Goal: Task Accomplishment & Management: Manage account settings

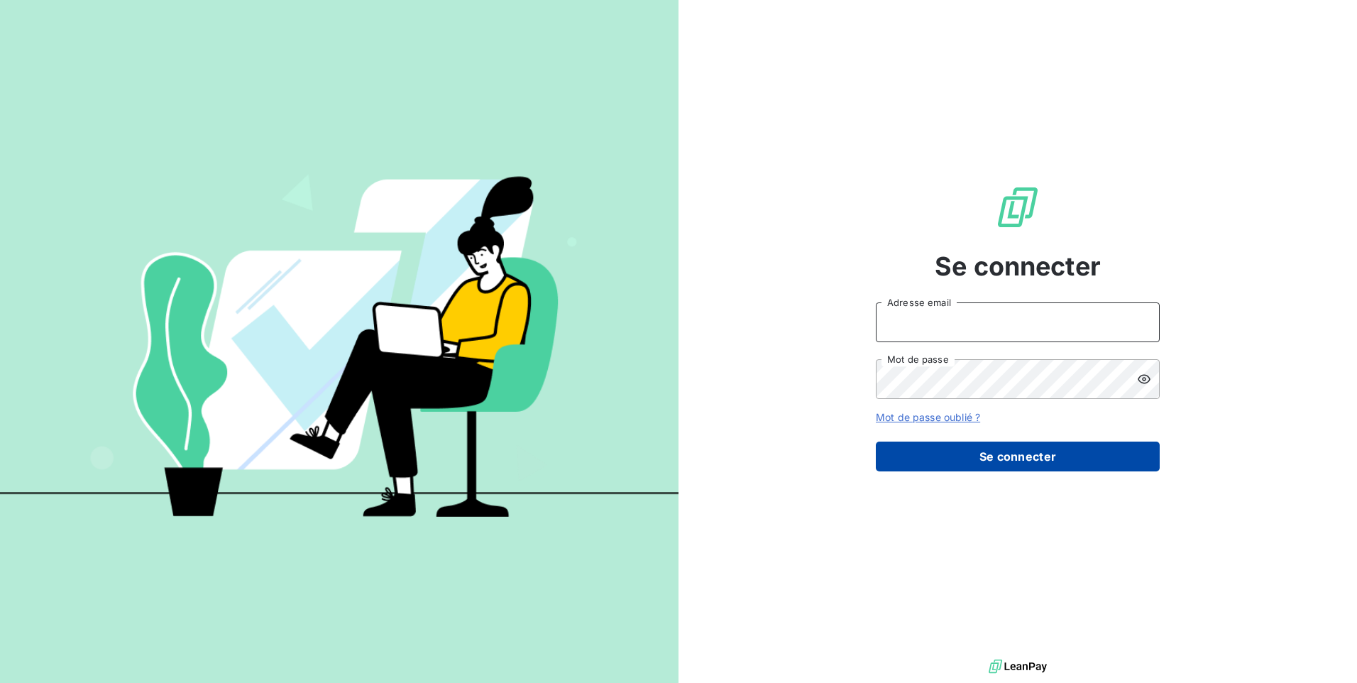
type input "[EMAIL_ADDRESS][DOMAIN_NAME]"
click at [936, 459] on button "Se connecter" at bounding box center [1018, 457] width 284 height 30
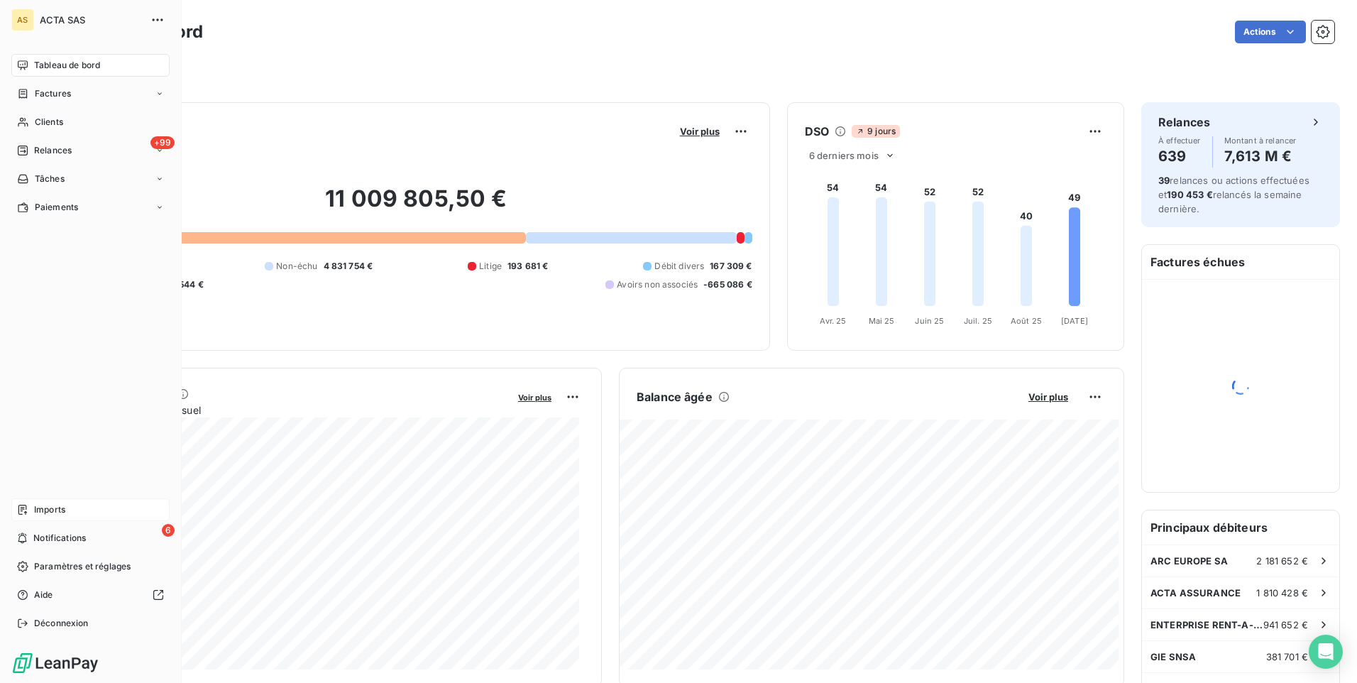
click at [47, 512] on span "Imports" at bounding box center [49, 509] width 31 height 13
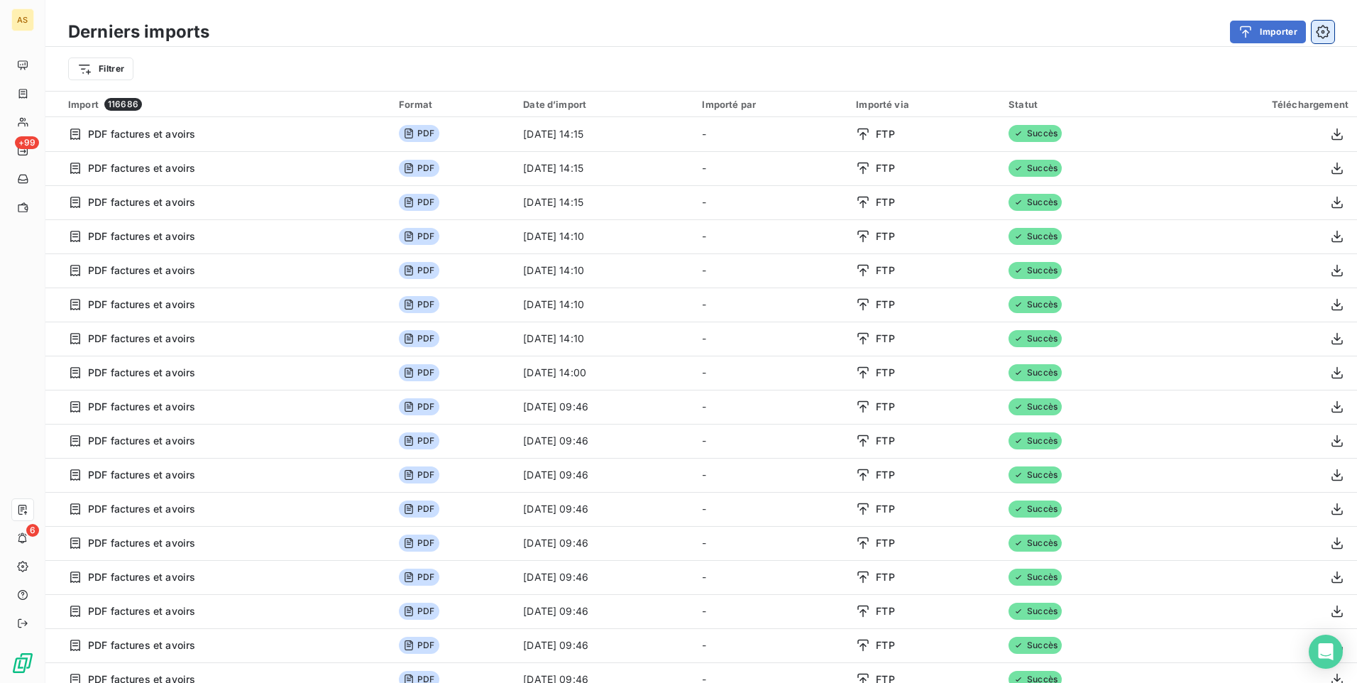
click at [1325, 28] on icon "button" at bounding box center [1323, 32] width 14 height 14
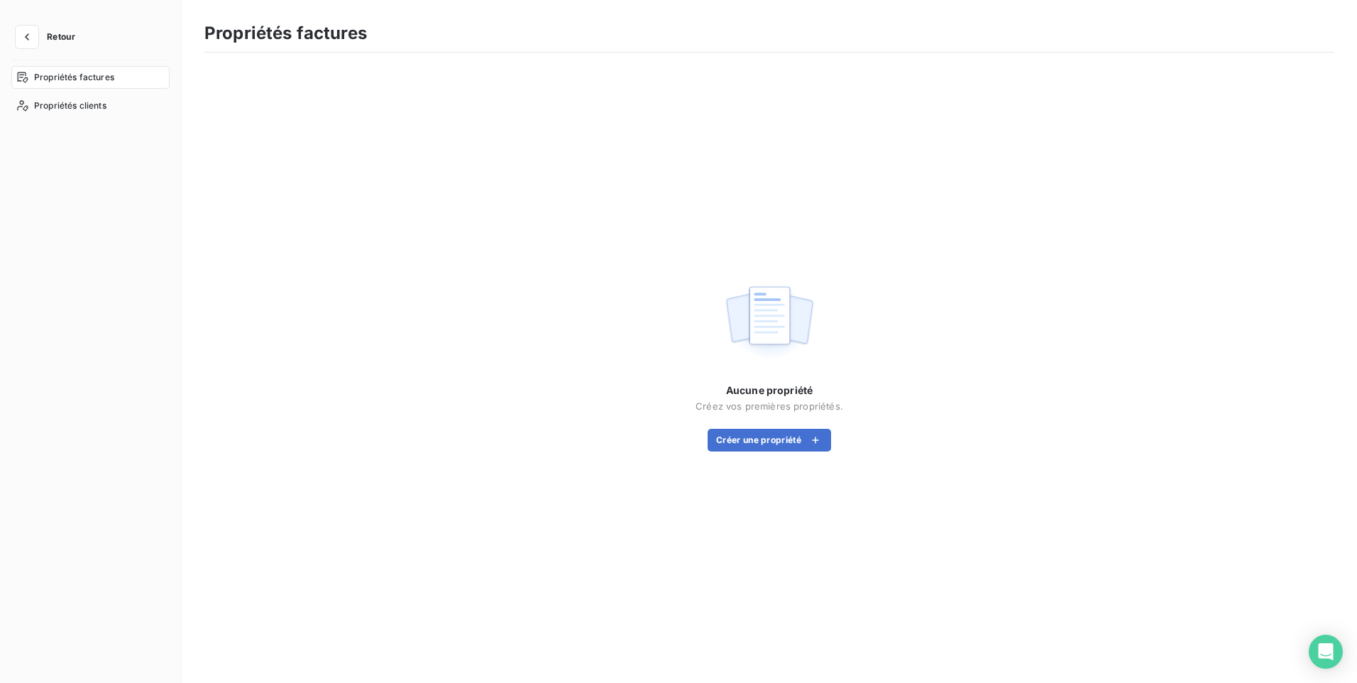
click at [28, 77] on div "Propriétés factures" at bounding box center [90, 77] width 158 height 23
click at [63, 102] on span "Propriétés clients" at bounding box center [70, 105] width 72 height 13
click at [23, 37] on icon "button" at bounding box center [27, 37] width 14 height 14
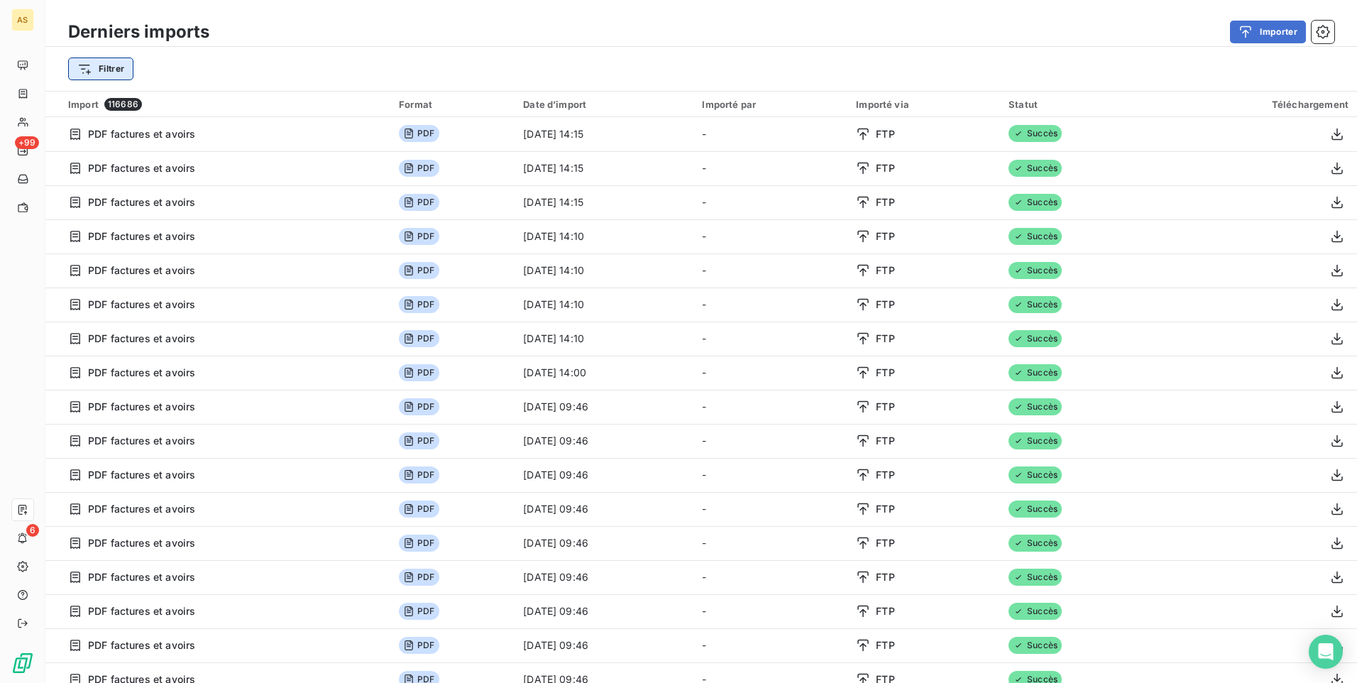
click at [80, 67] on html "AS +99 6 Derniers imports Importer Filtrer Import 116686 Format Date d’import I…" at bounding box center [678, 341] width 1357 height 683
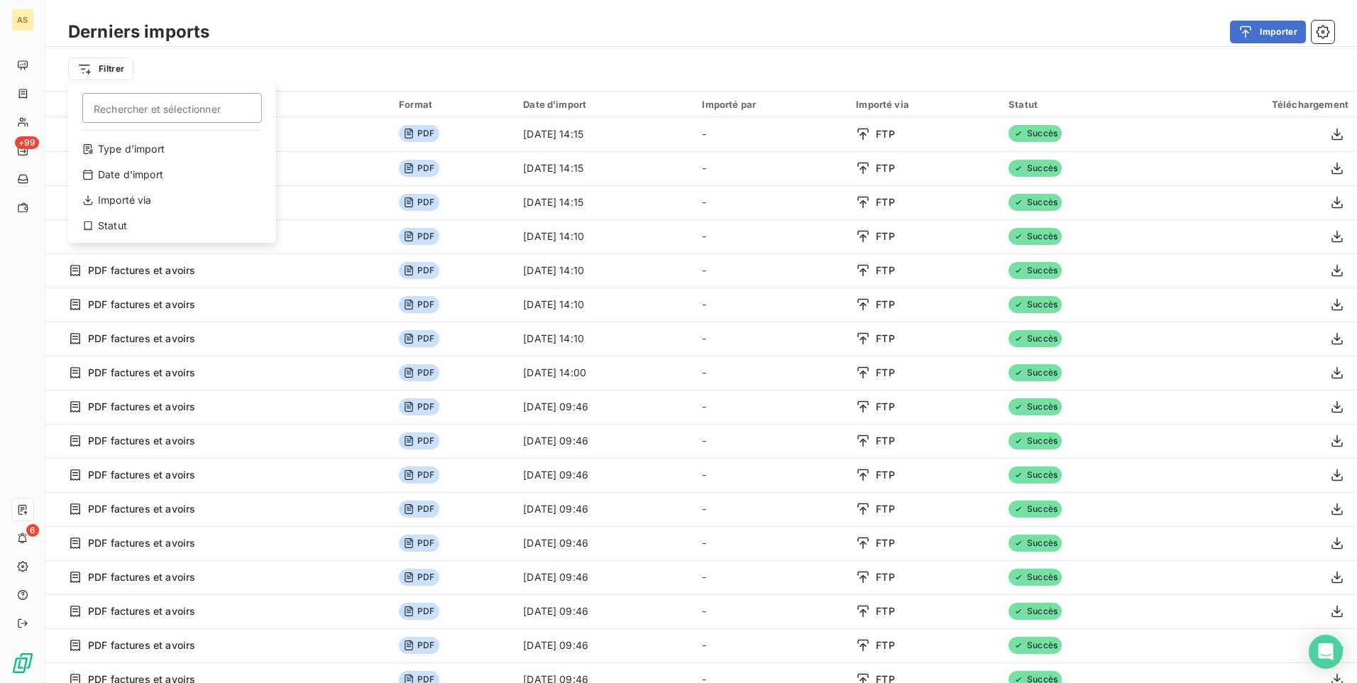
click at [80, 70] on html "AS +99 6 Derniers imports Importer Filtrer Rechercher et sélectionner Type d’im…" at bounding box center [678, 341] width 1357 height 683
click at [121, 139] on div "Type d’import" at bounding box center [172, 149] width 197 height 23
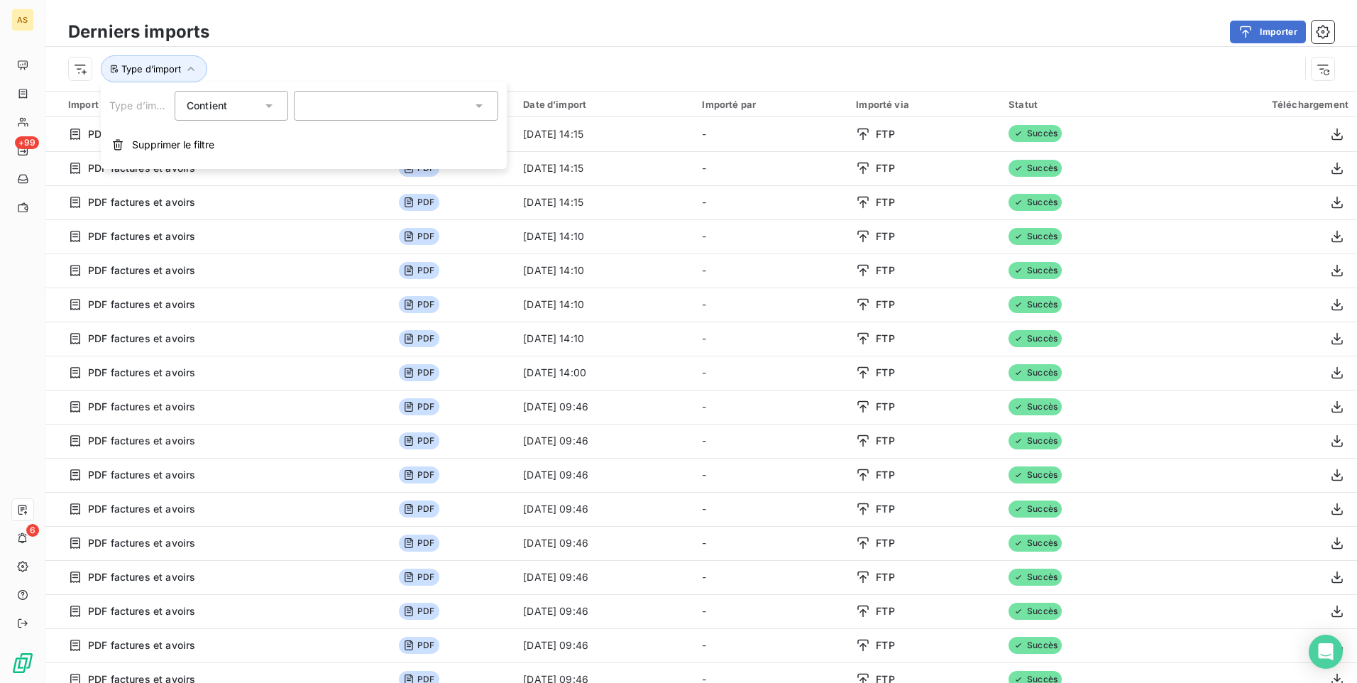
click at [266, 106] on icon at bounding box center [269, 106] width 14 height 14
click at [476, 105] on icon at bounding box center [479, 106] width 7 height 4
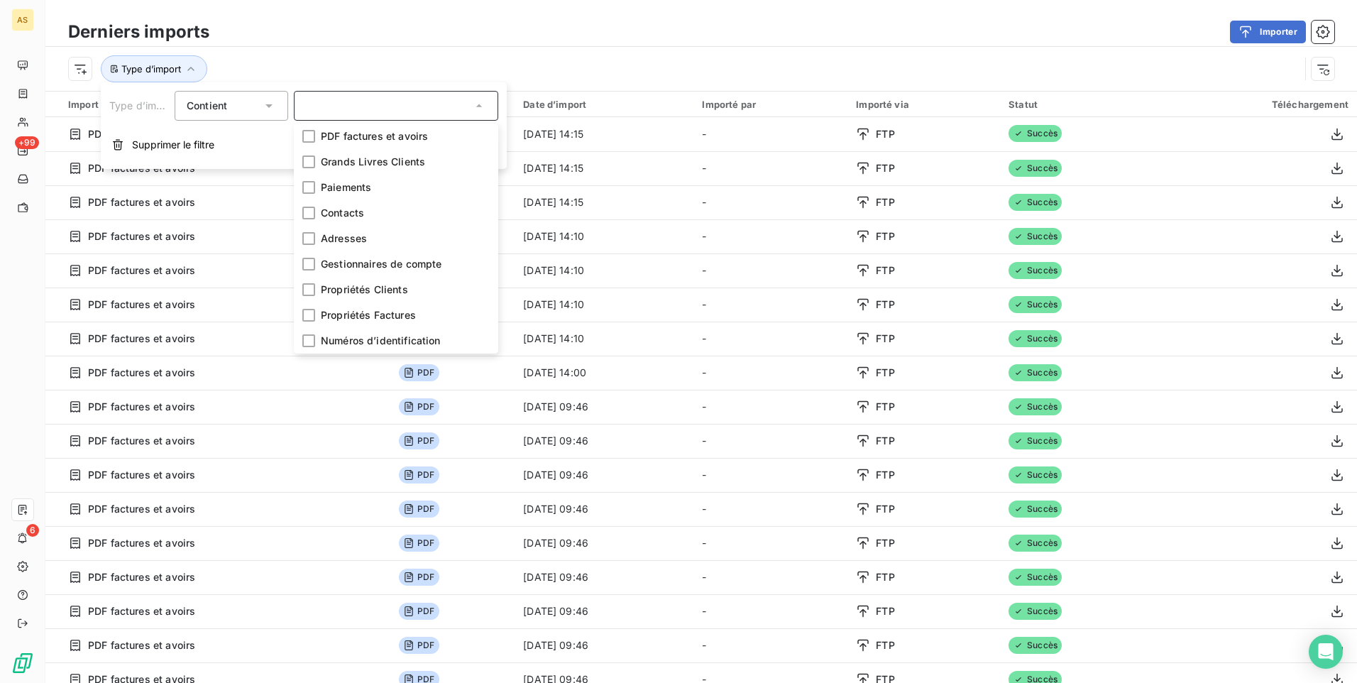
click at [501, 51] on div "Type d’import" at bounding box center [701, 69] width 1312 height 44
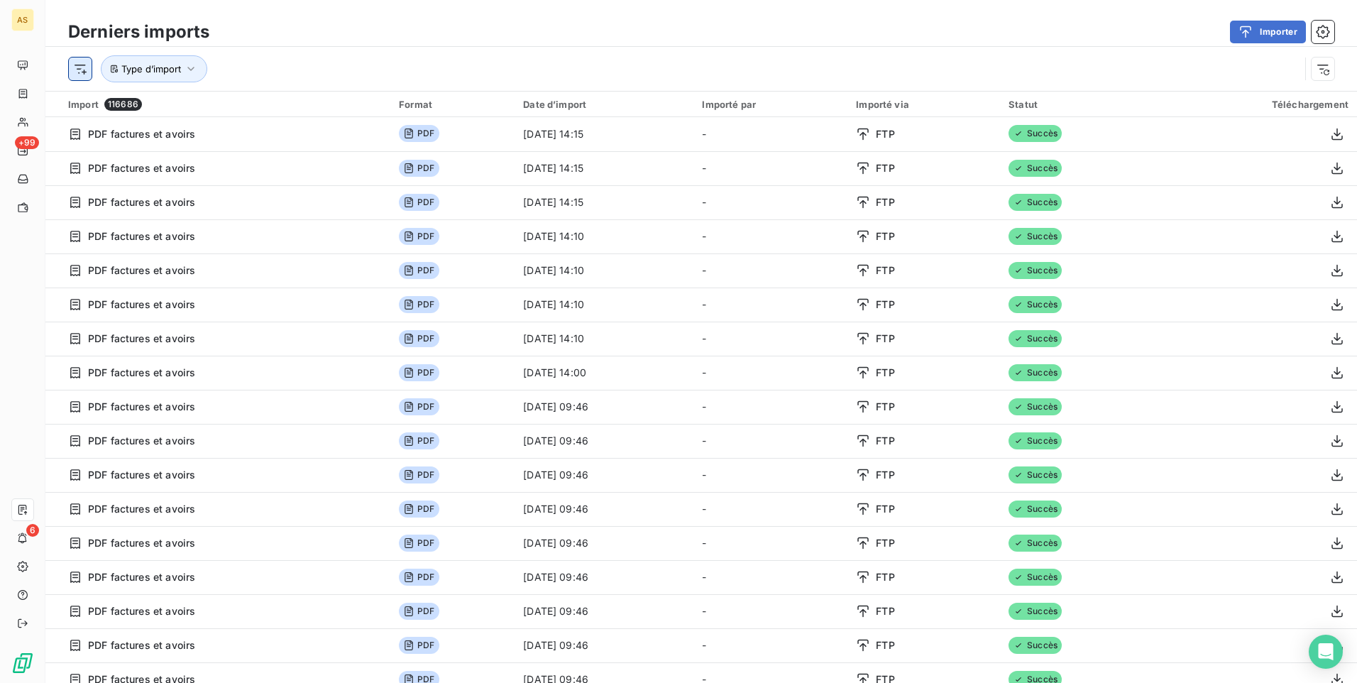
click at [85, 74] on html "AS +99 6 Derniers imports Importer Type d’import Import 116686 Format Date d’im…" at bounding box center [678, 341] width 1357 height 683
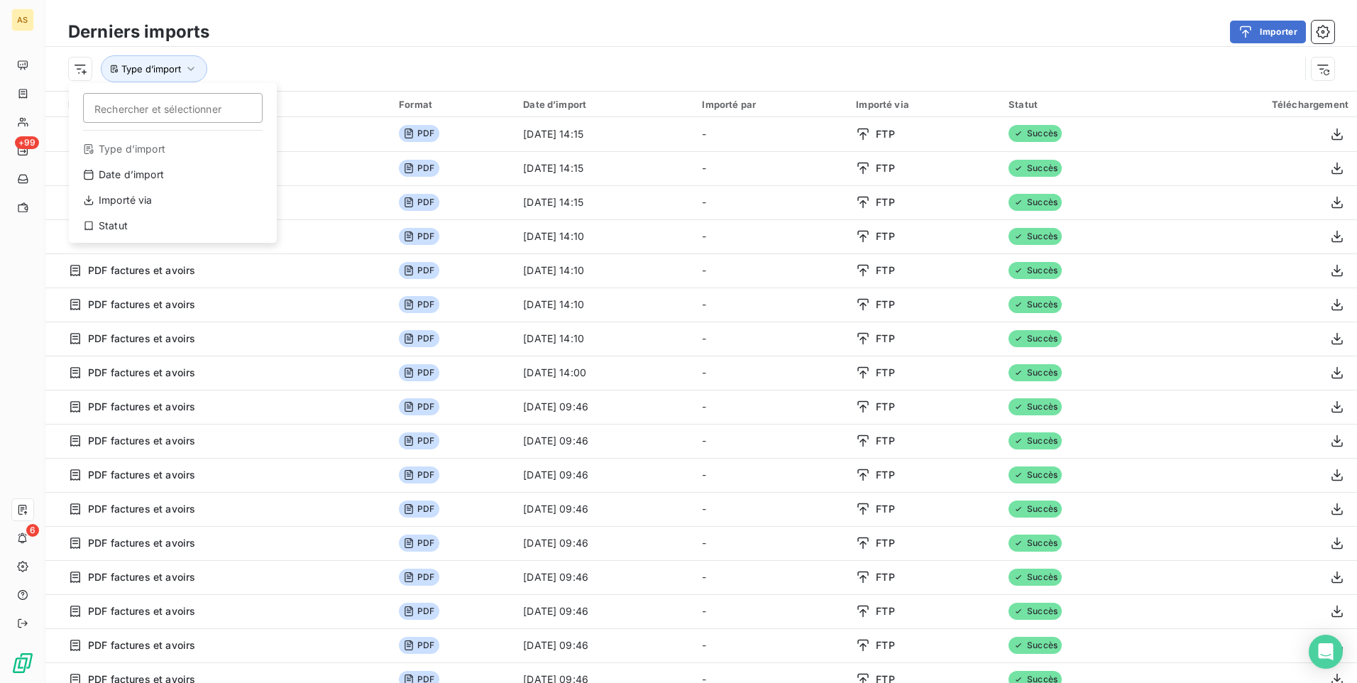
click at [190, 65] on html "AS +99 6 Derniers imports Importer Rechercher et sélectionner Type d’import Dat…" at bounding box center [678, 341] width 1357 height 683
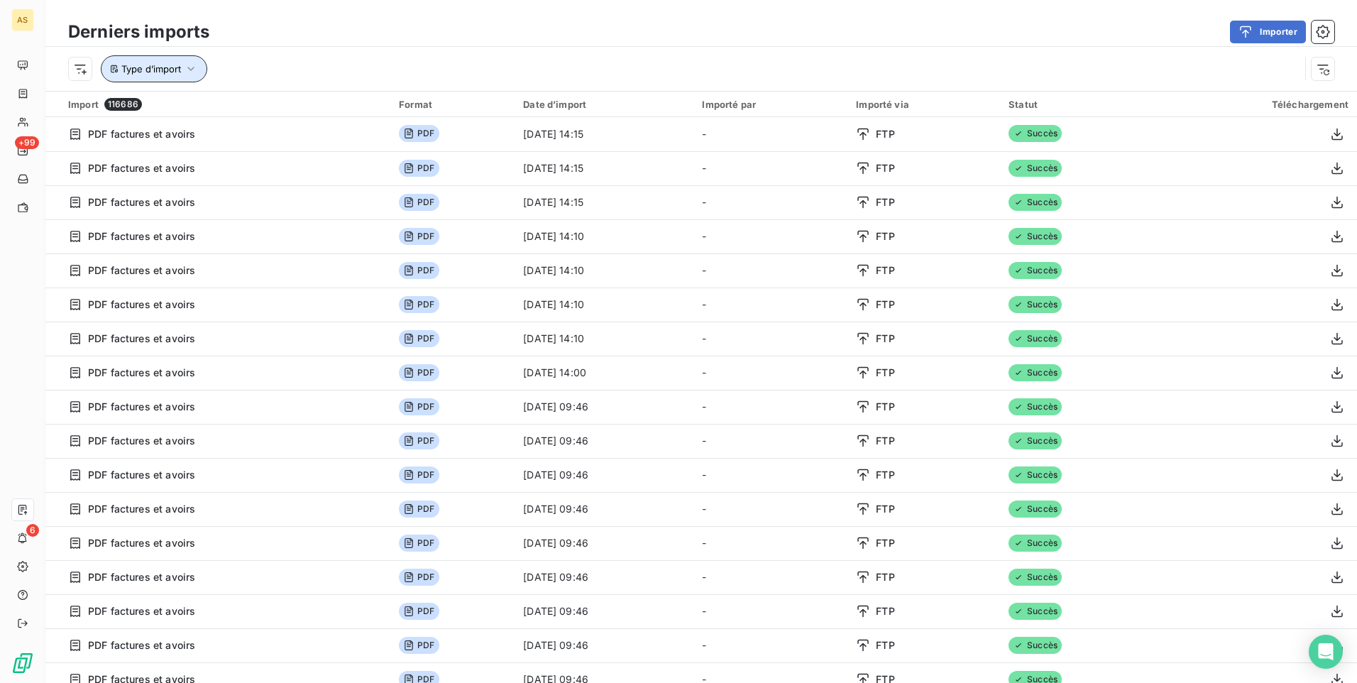
click at [201, 75] on button "Type d’import" at bounding box center [154, 68] width 106 height 27
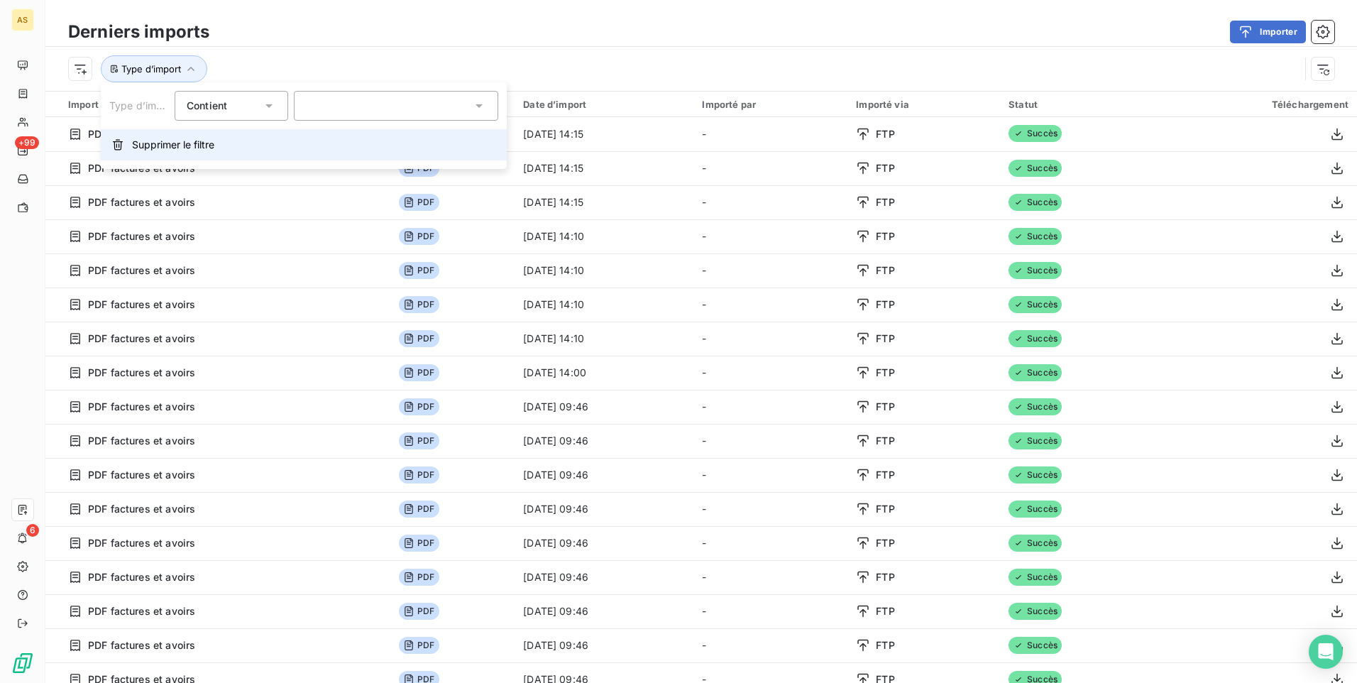
click at [171, 141] on span "Supprimer le filtre" at bounding box center [173, 145] width 82 height 14
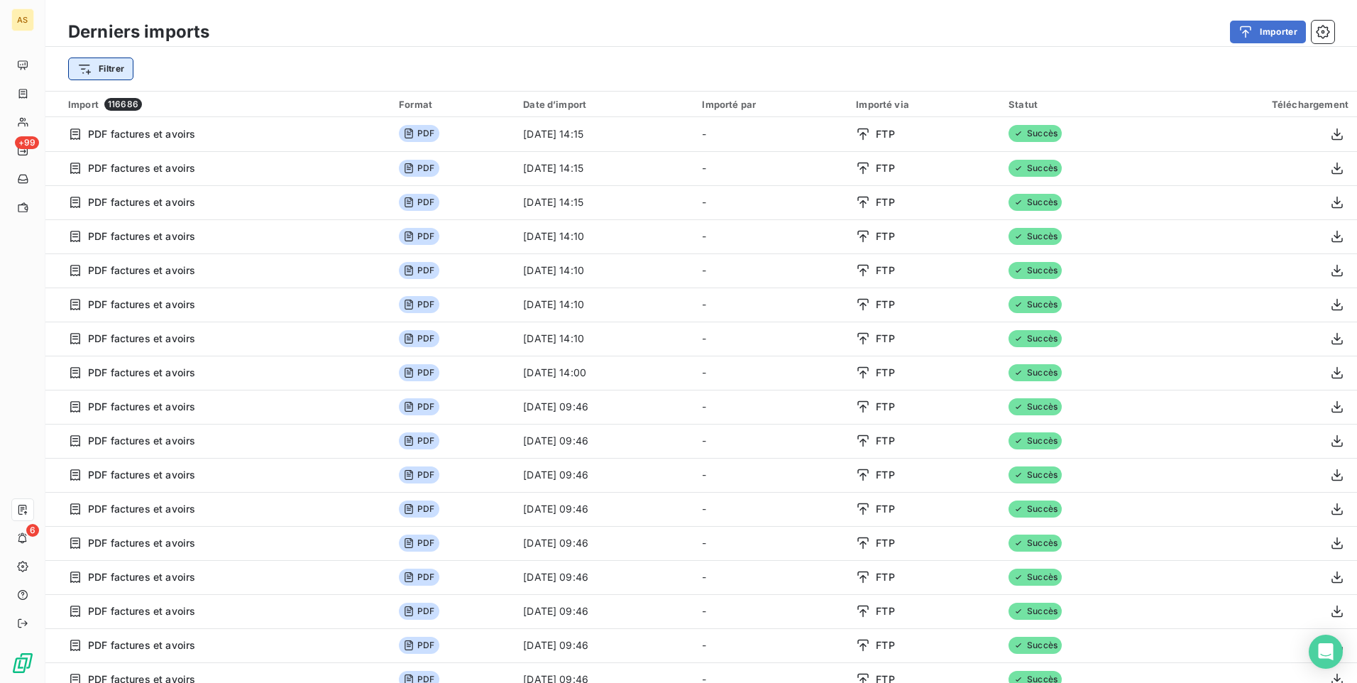
click at [97, 73] on html "AS +99 6 Derniers imports Importer Filtrer Import 116686 Format Date d’import I…" at bounding box center [678, 341] width 1357 height 683
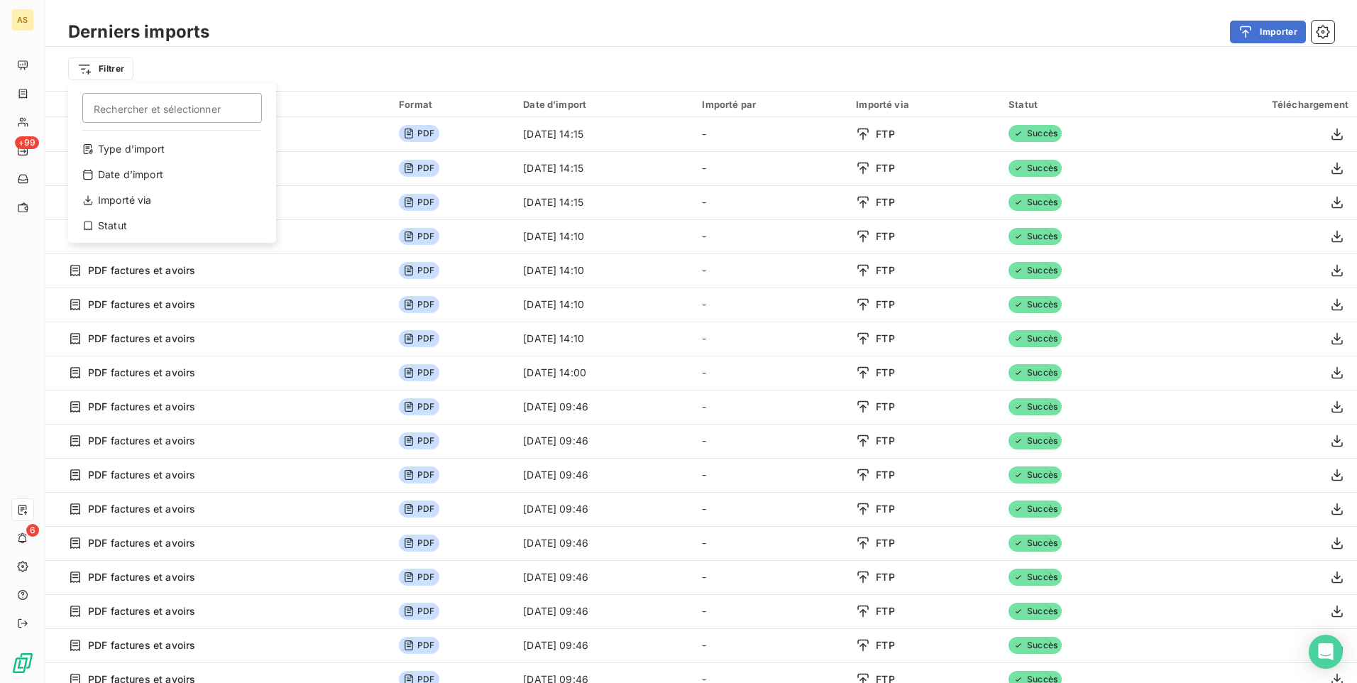
click at [543, 204] on html "AS +99 6 Derniers imports Importer Filtrer Rechercher et sélectionner Type d’im…" at bounding box center [678, 341] width 1357 height 683
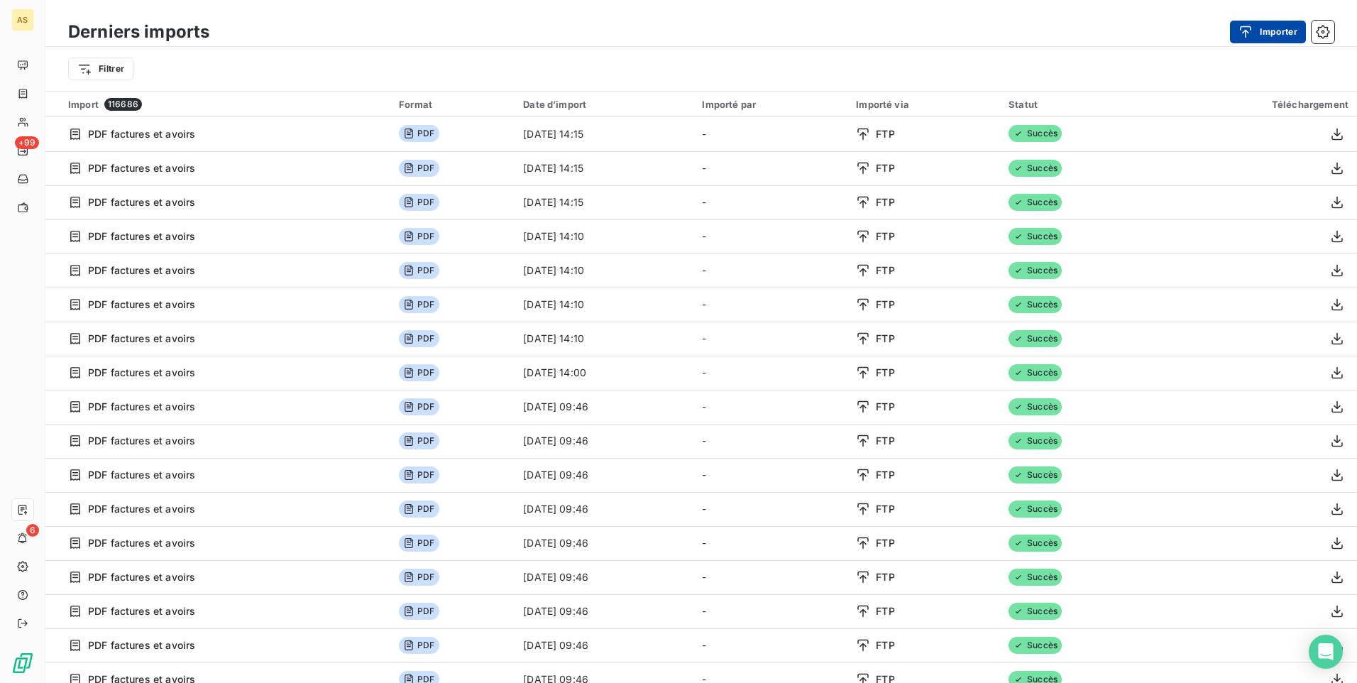
click at [1262, 34] on button "Importer" at bounding box center [1268, 32] width 76 height 23
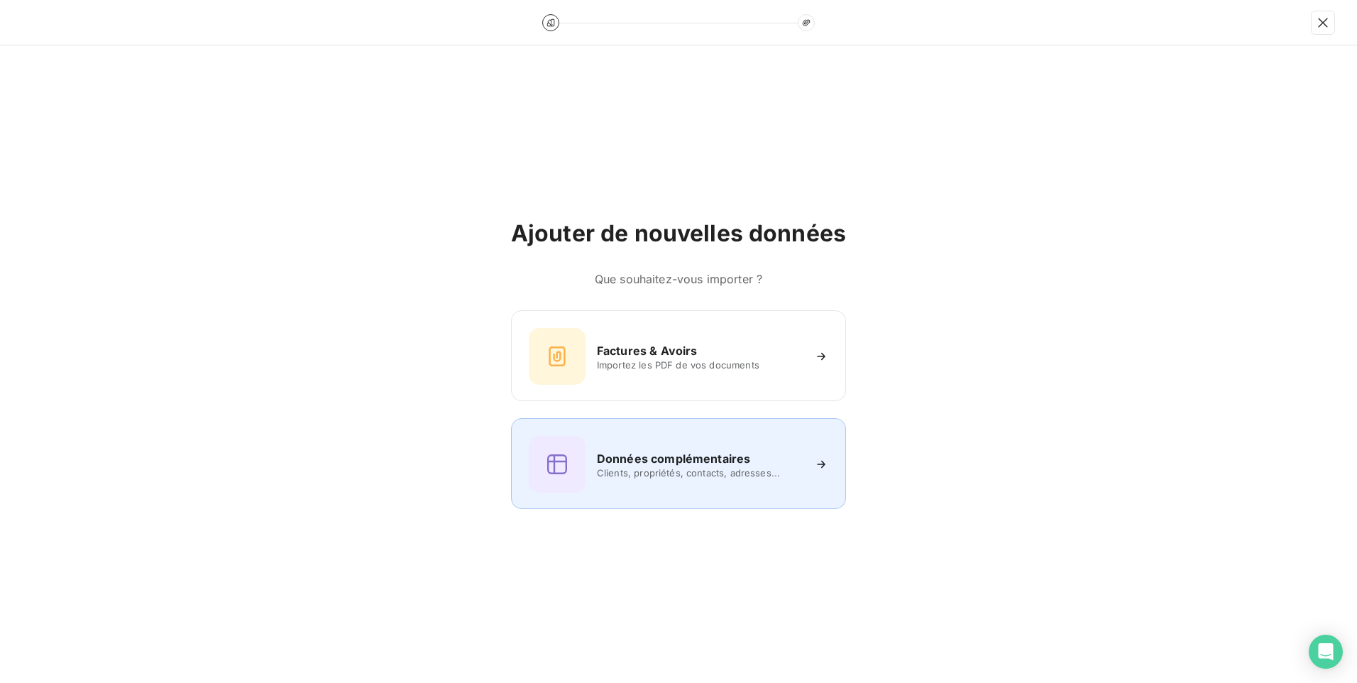
click at [806, 464] on div "Données complémentaires Clients, propriétés, contacts, adresses..." at bounding box center [679, 464] width 300 height 57
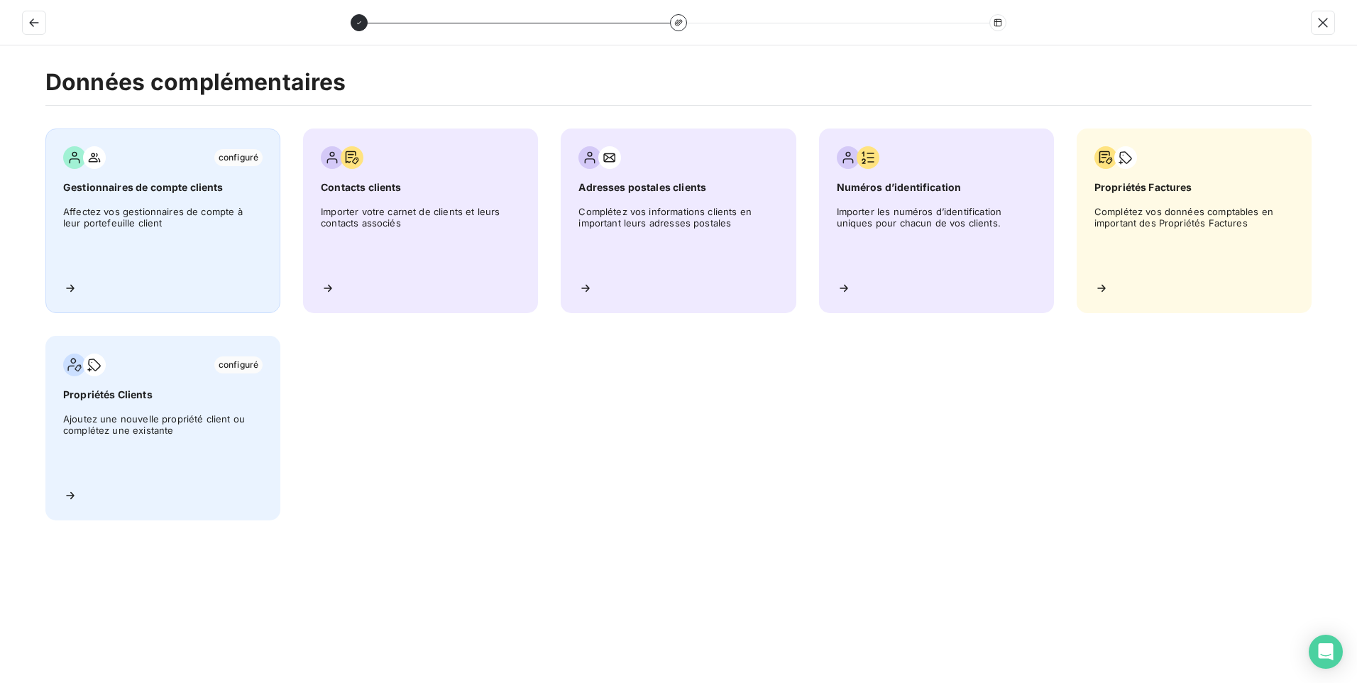
click at [168, 222] on span "Affectez vos gestionnaires de compte à leur portefeuille client" at bounding box center [162, 238] width 199 height 64
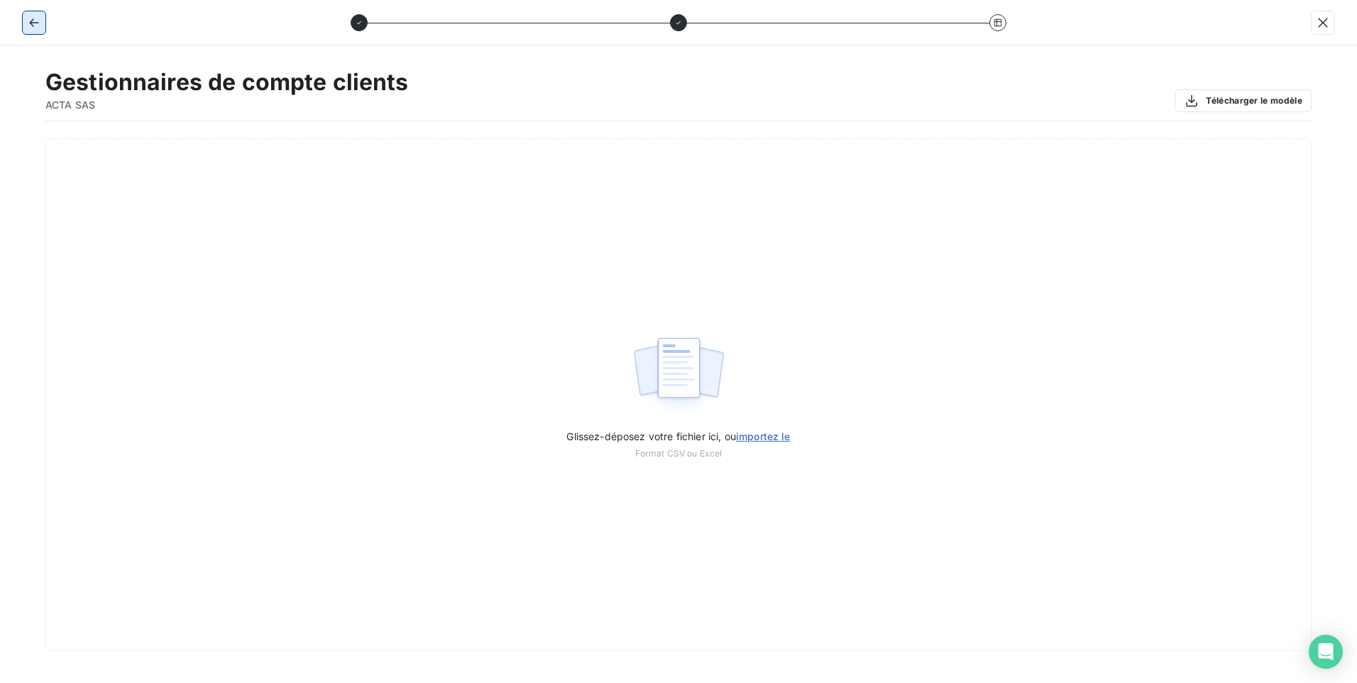
click at [35, 25] on icon "button" at bounding box center [34, 23] width 14 height 14
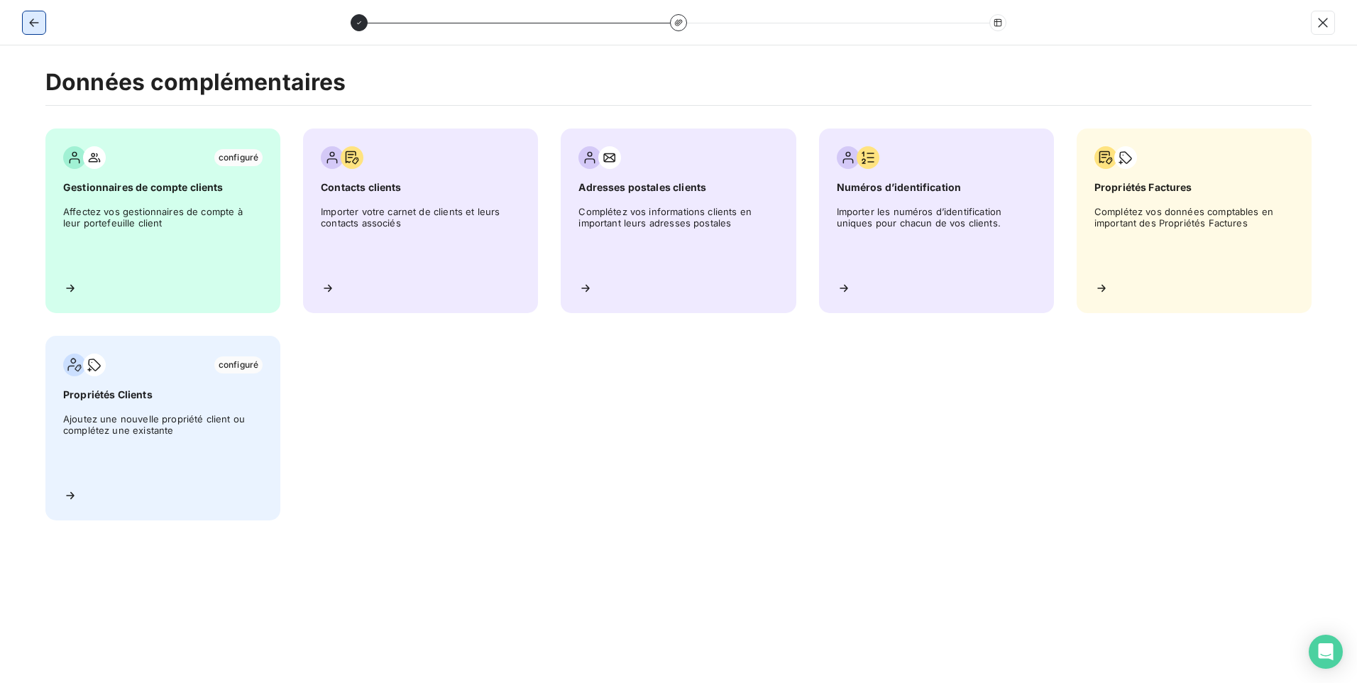
click at [35, 25] on icon "button" at bounding box center [34, 23] width 14 height 14
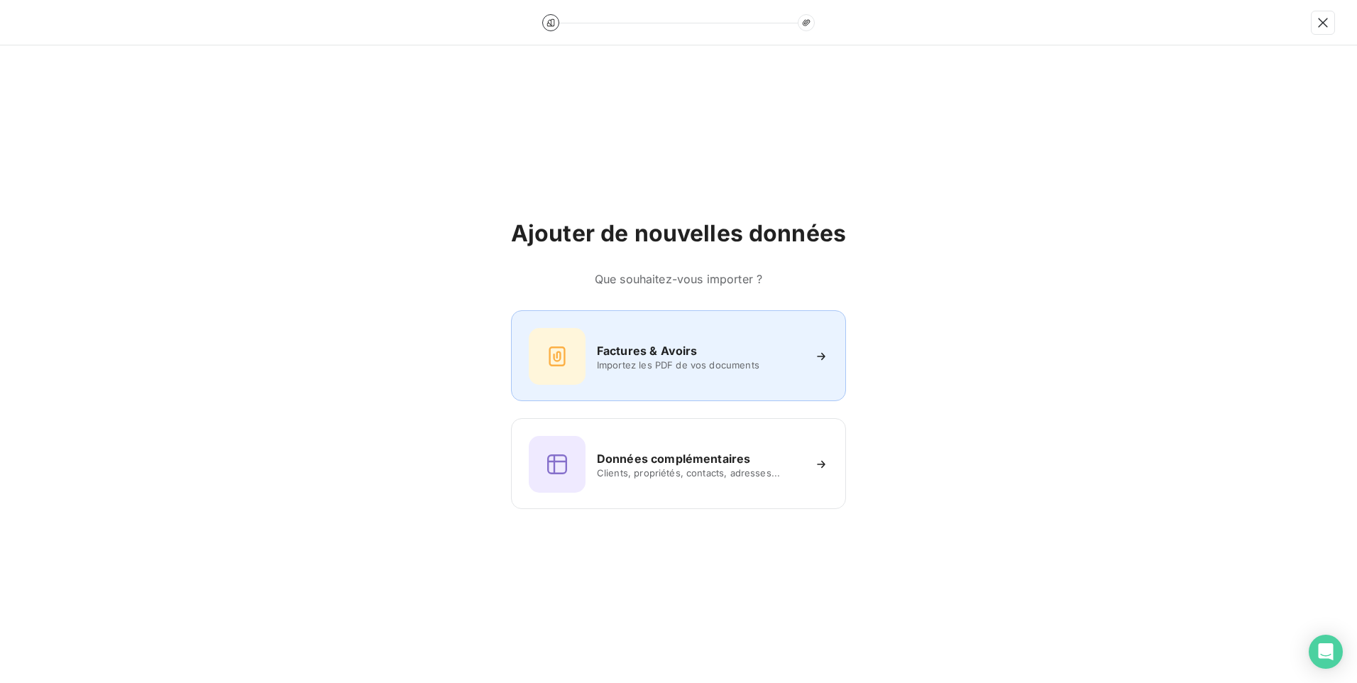
click at [752, 381] on div "Factures & Avoirs Importez les PDF de vos documents" at bounding box center [679, 356] width 300 height 57
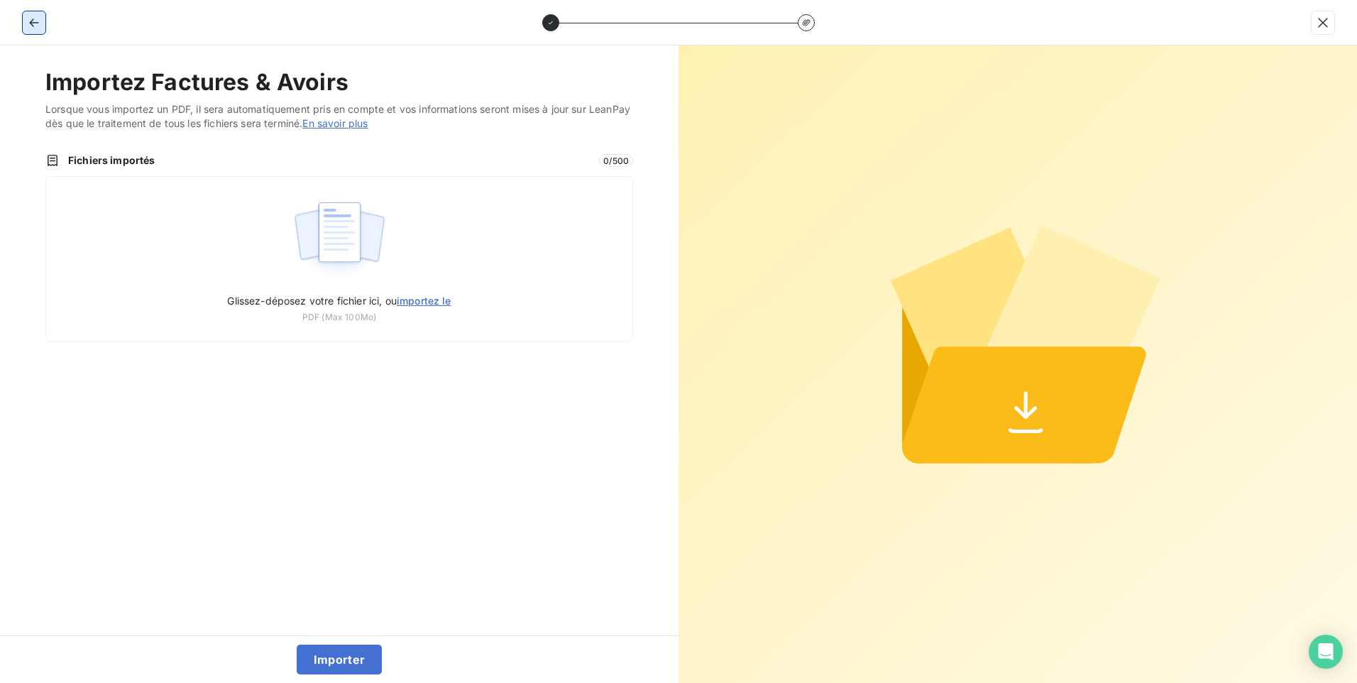
click at [33, 23] on icon "button" at bounding box center [33, 22] width 9 height 9
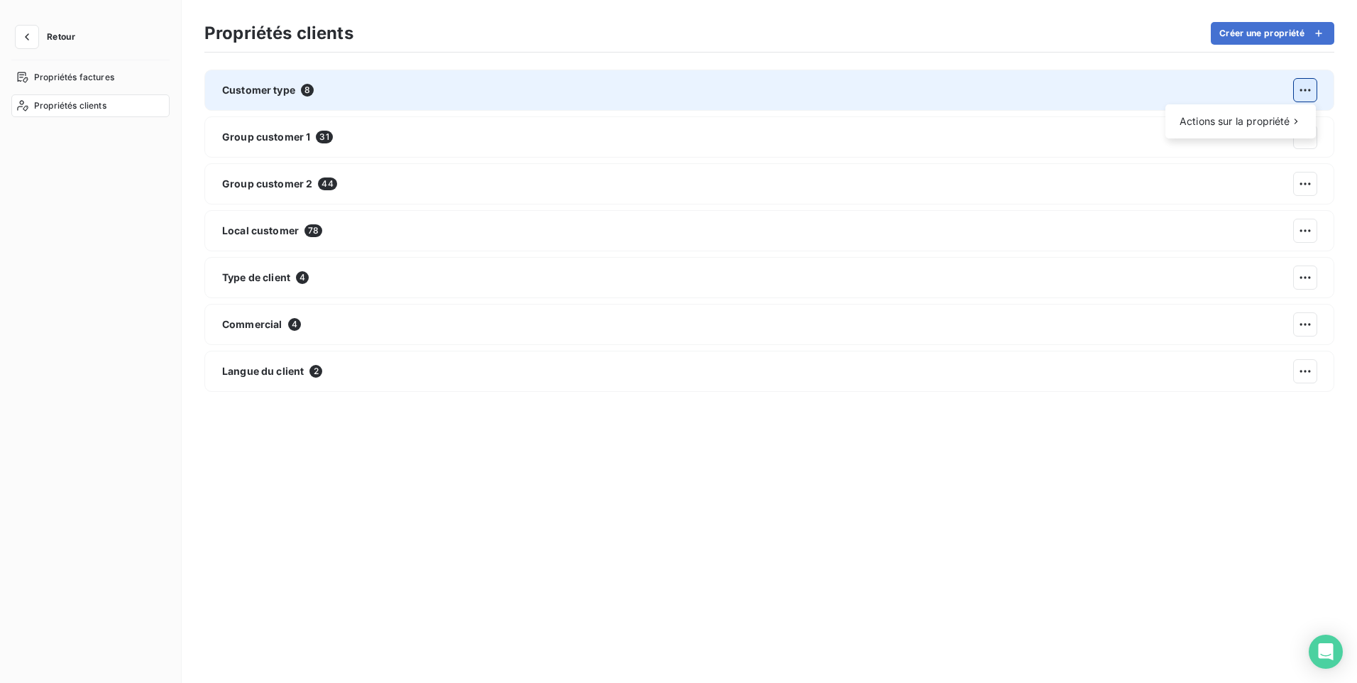
click at [1300, 90] on html "Retour Propriétés factures Propriétés clients Propriétés clients Créer une prop…" at bounding box center [678, 341] width 1357 height 683
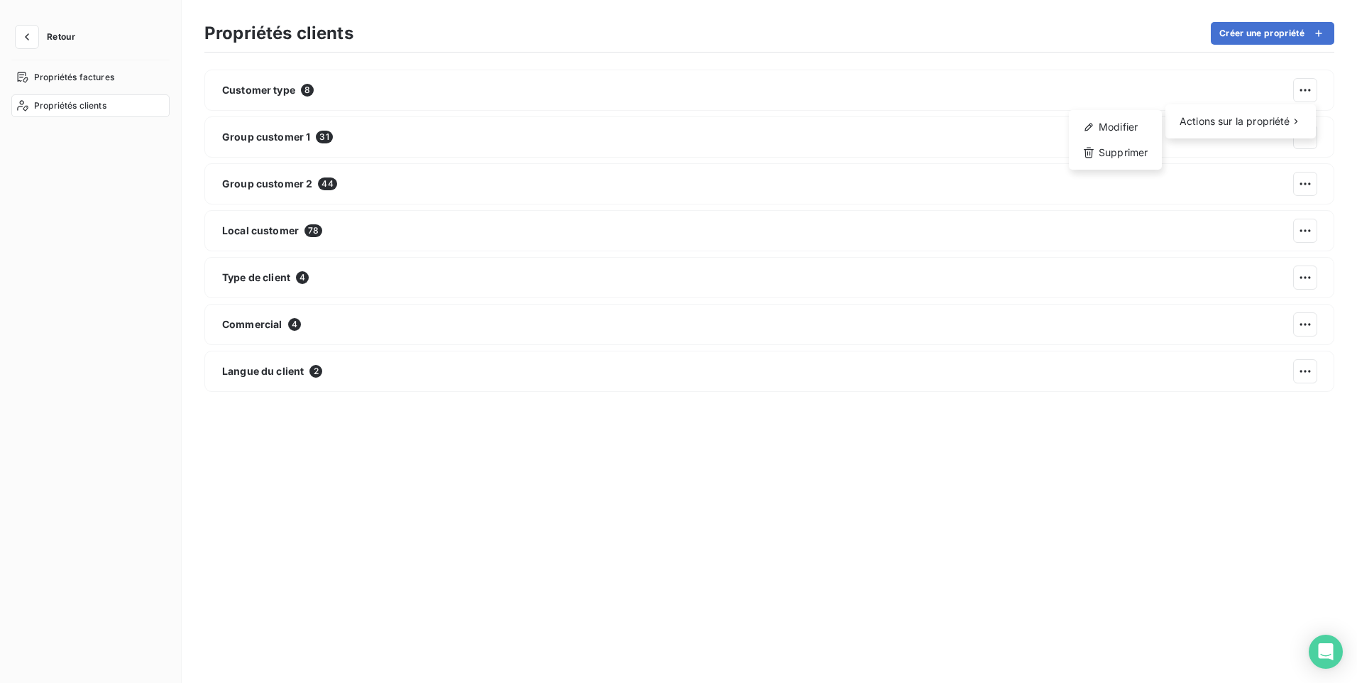
click at [1309, 374] on html "Retour Propriétés factures Propriétés clients Propriétés clients Créer une prop…" at bounding box center [678, 341] width 1357 height 683
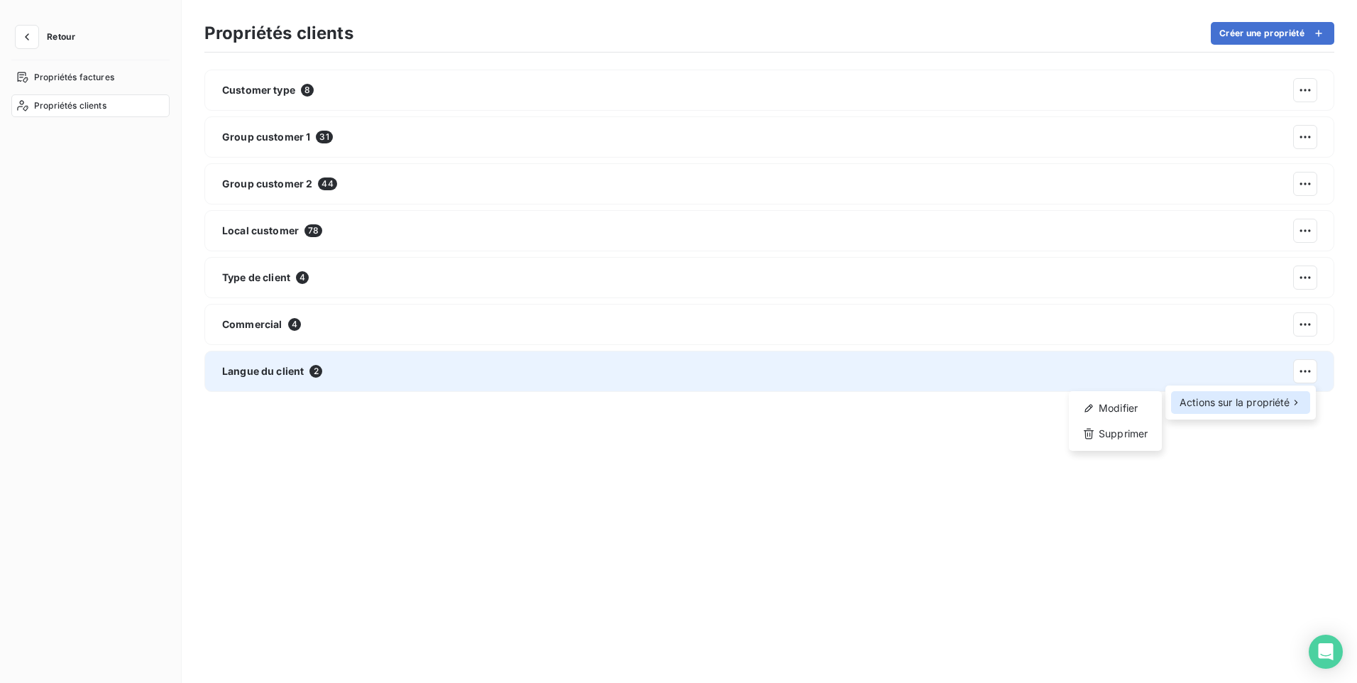
click at [1252, 402] on span "Actions sur la propriété" at bounding box center [1235, 402] width 111 height 14
click at [1251, 402] on span "Actions sur la propriété" at bounding box center [1235, 402] width 111 height 14
click at [852, 561] on html "Retour Propriétés factures Propriétés clients Propriétés clients Créer une prop…" at bounding box center [678, 341] width 1357 height 683
click at [801, 385] on div "Langue du client 2" at bounding box center [769, 371] width 1130 height 41
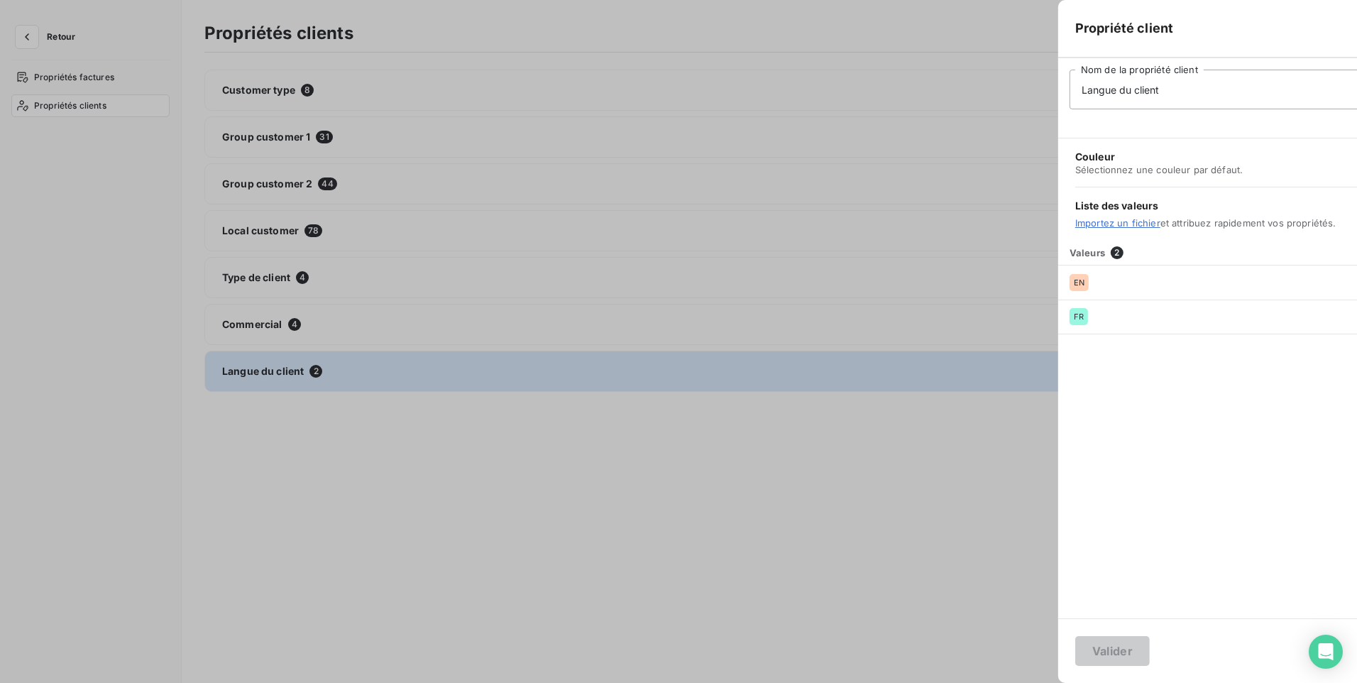
click at [799, 380] on div at bounding box center [678, 341] width 1357 height 683
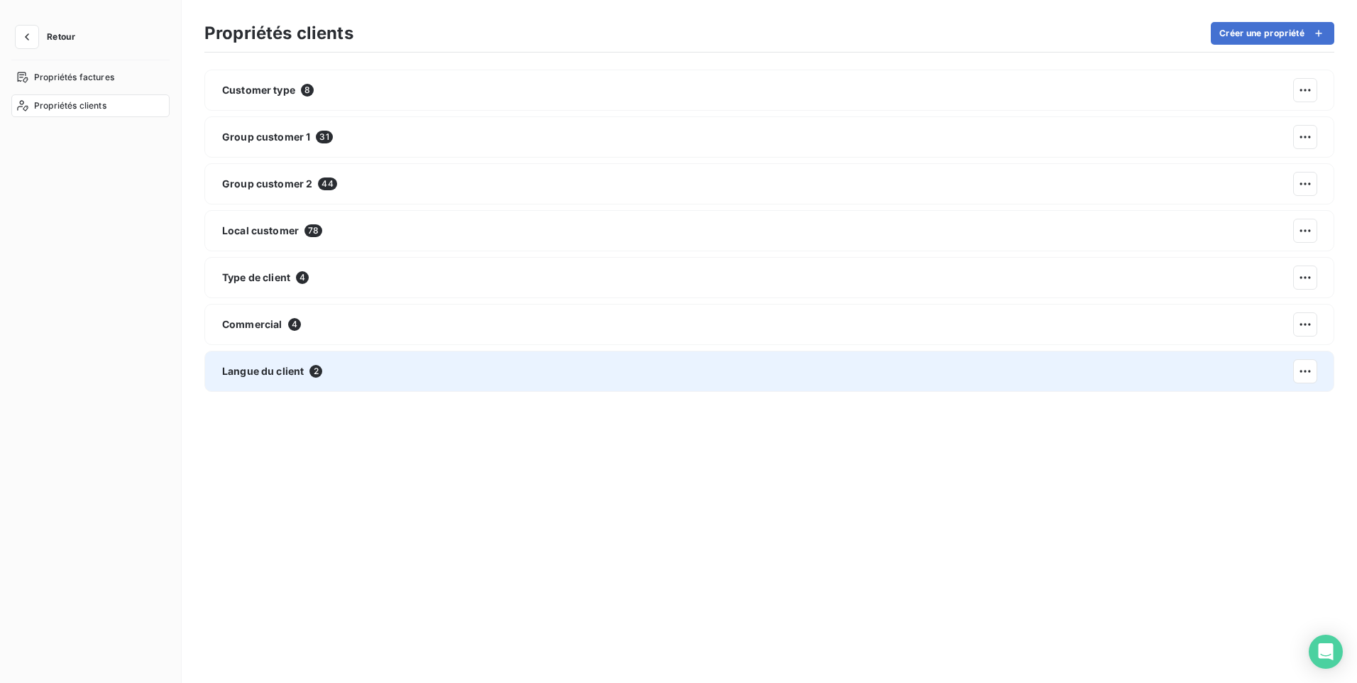
click at [799, 380] on div "Langue du client 2" at bounding box center [769, 371] width 1130 height 41
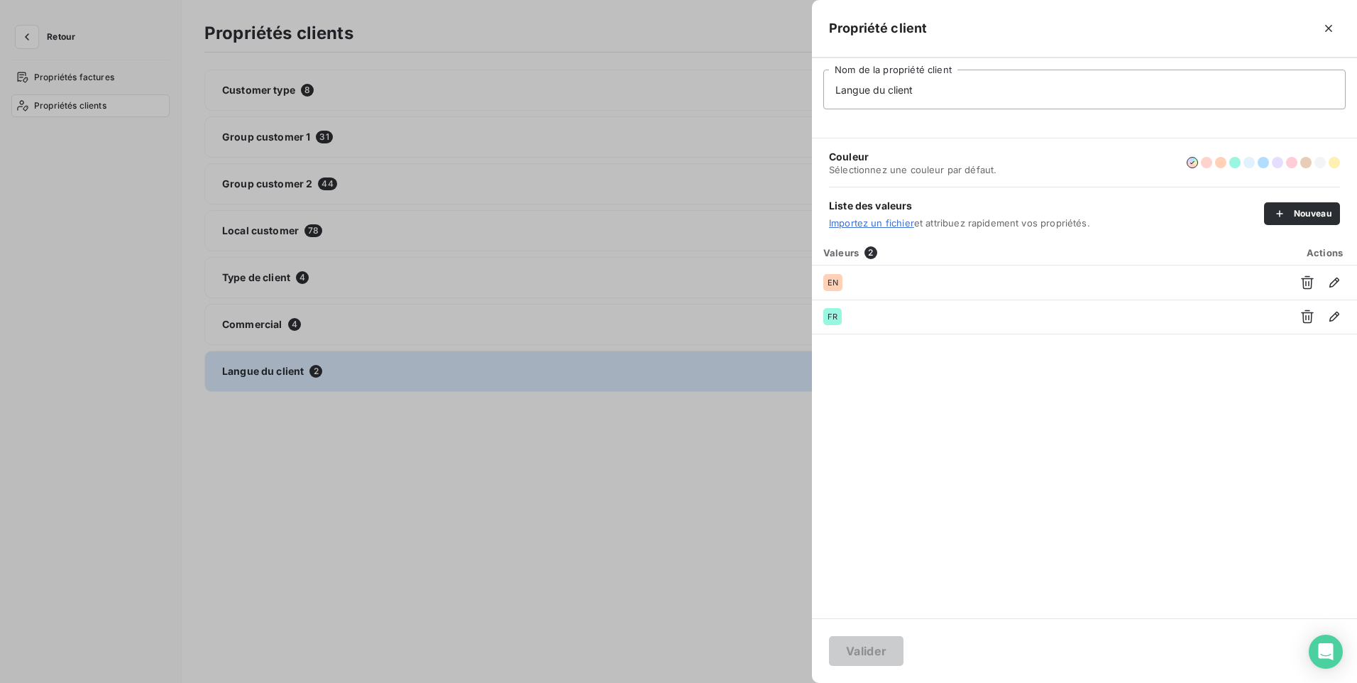
click at [725, 490] on div at bounding box center [678, 341] width 1357 height 683
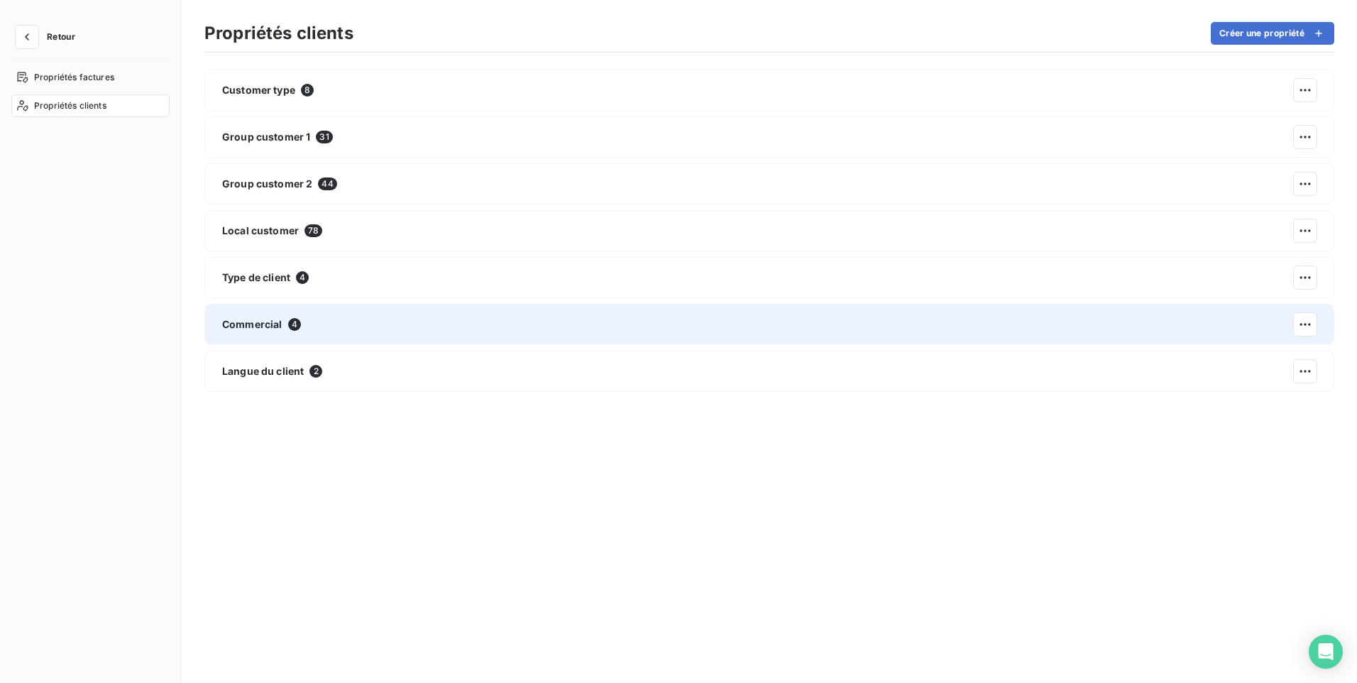
click at [428, 321] on div "Commercial 4" at bounding box center [769, 324] width 1130 height 41
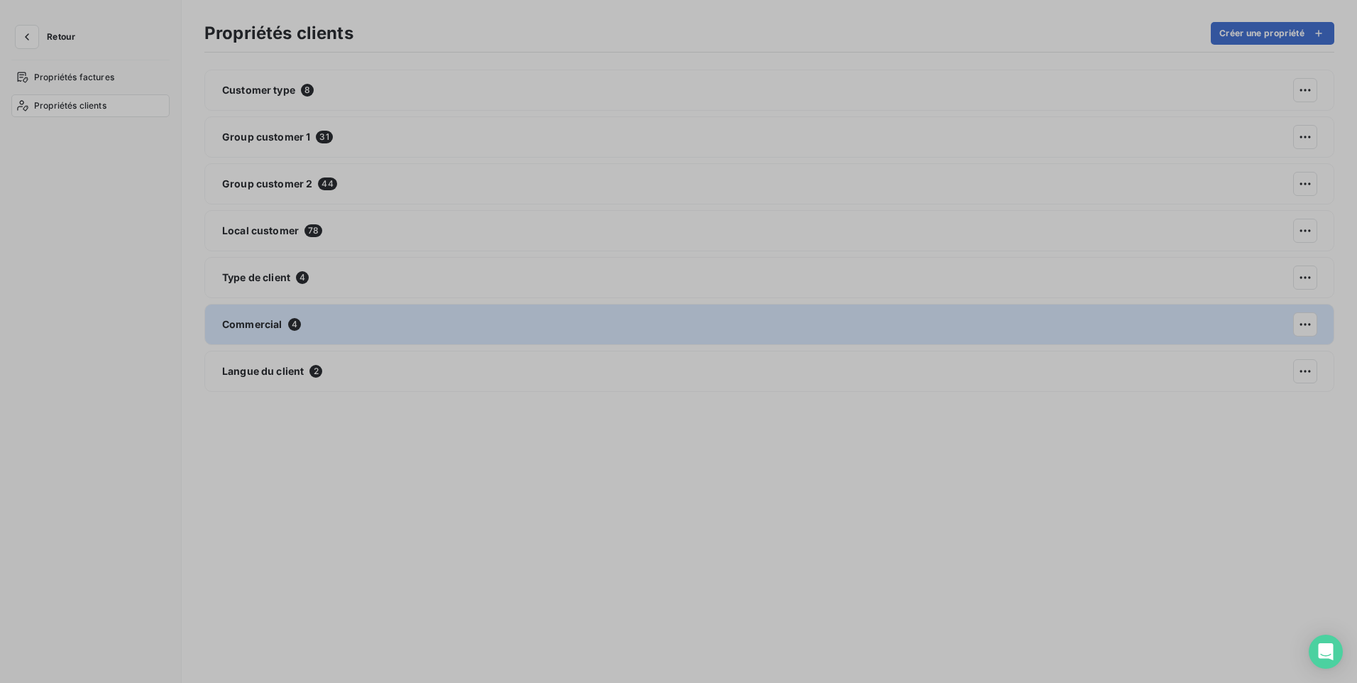
click at [428, 321] on div at bounding box center [678, 341] width 1357 height 683
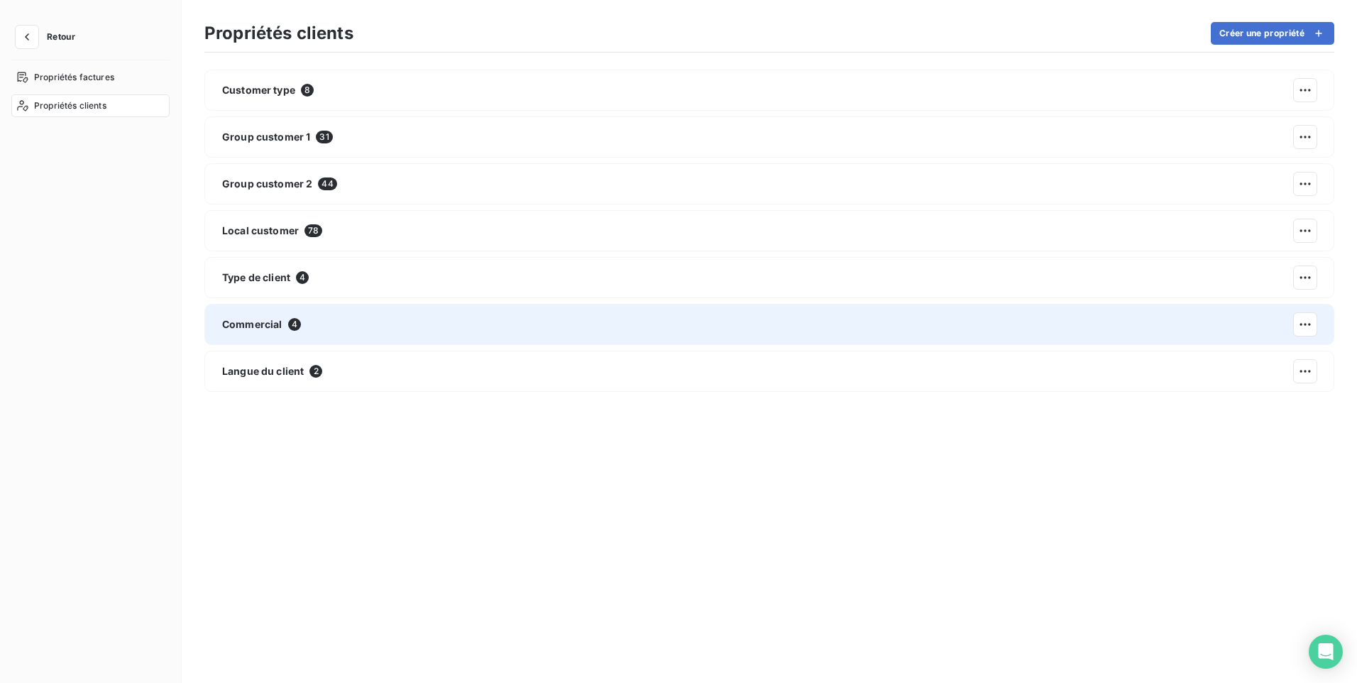
click at [428, 321] on div "Commercial 4" at bounding box center [769, 324] width 1130 height 41
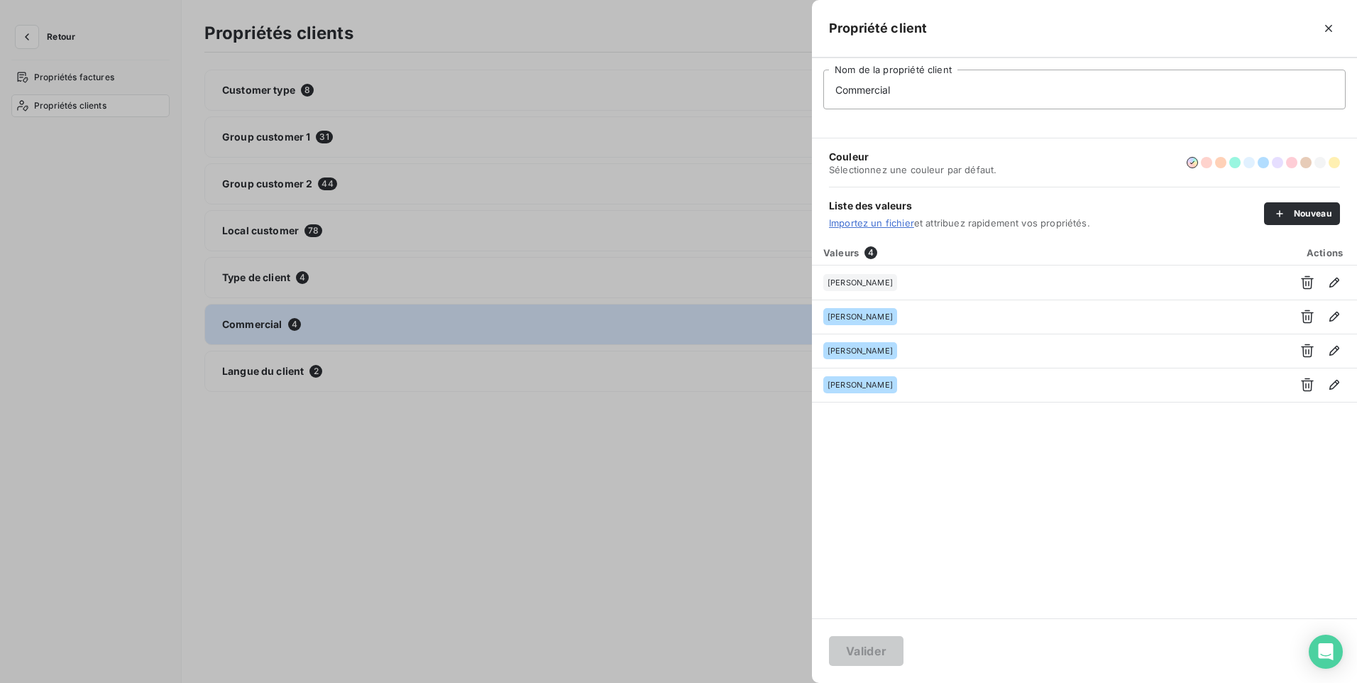
click at [522, 439] on div at bounding box center [678, 341] width 1357 height 683
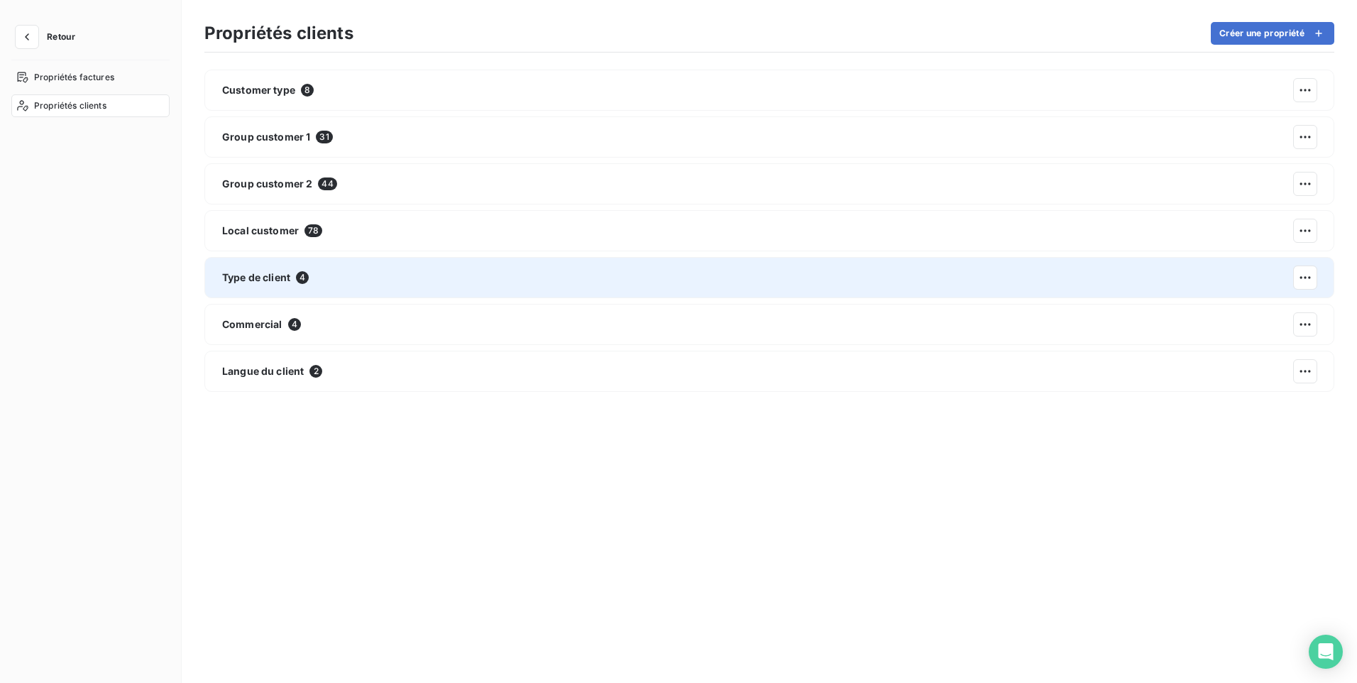
click at [412, 276] on div "Type de client 4" at bounding box center [769, 277] width 1130 height 41
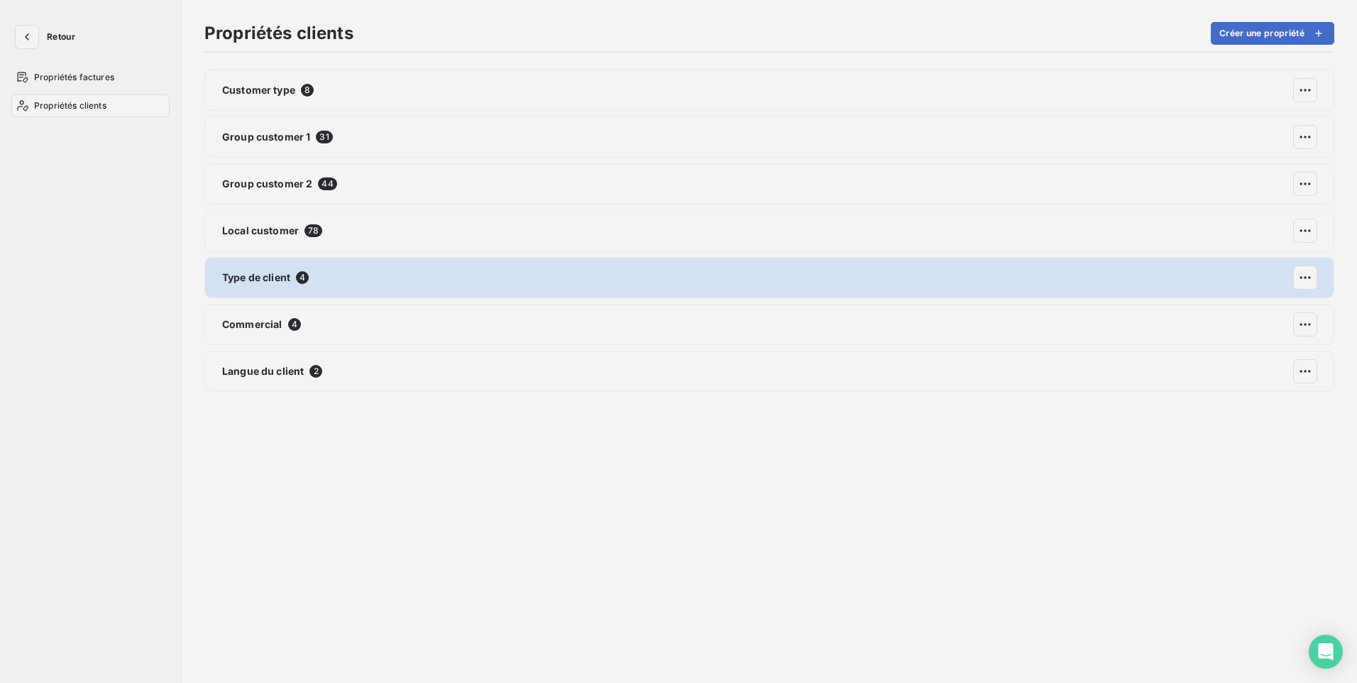
click at [412, 276] on div at bounding box center [678, 341] width 1357 height 683
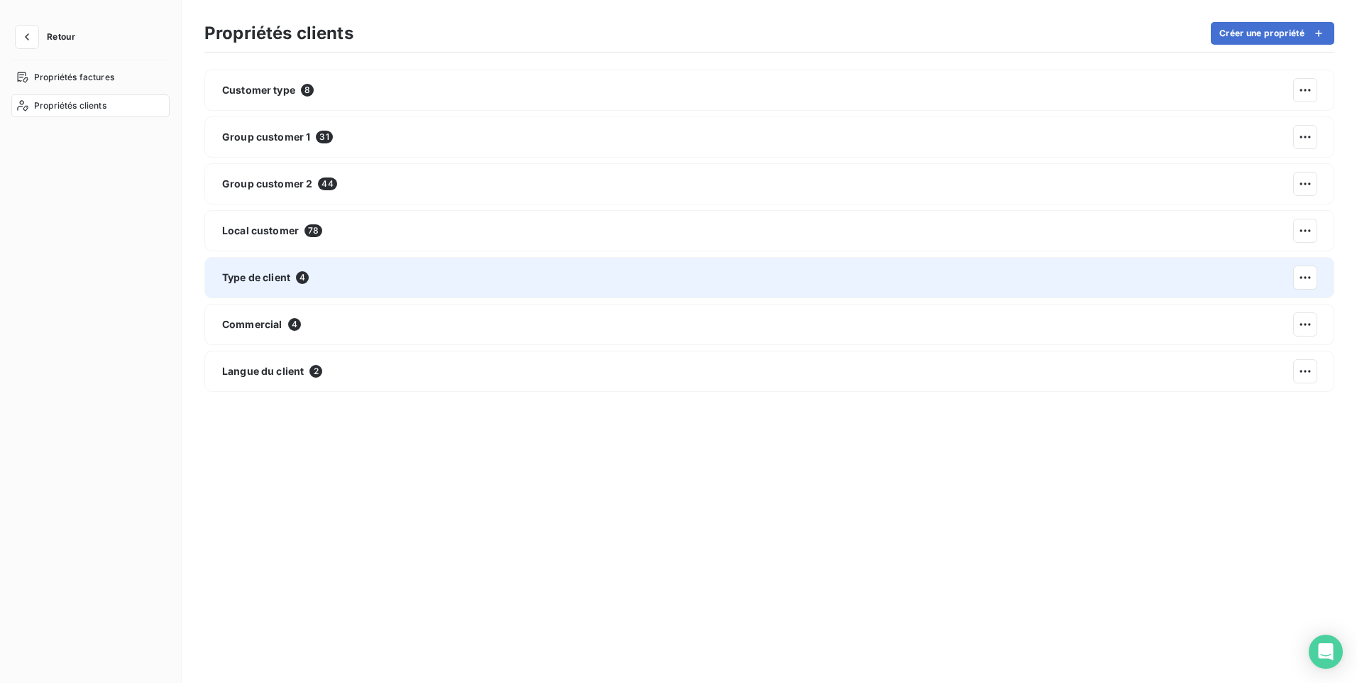
click at [412, 275] on div "Type de client 4" at bounding box center [769, 277] width 1130 height 41
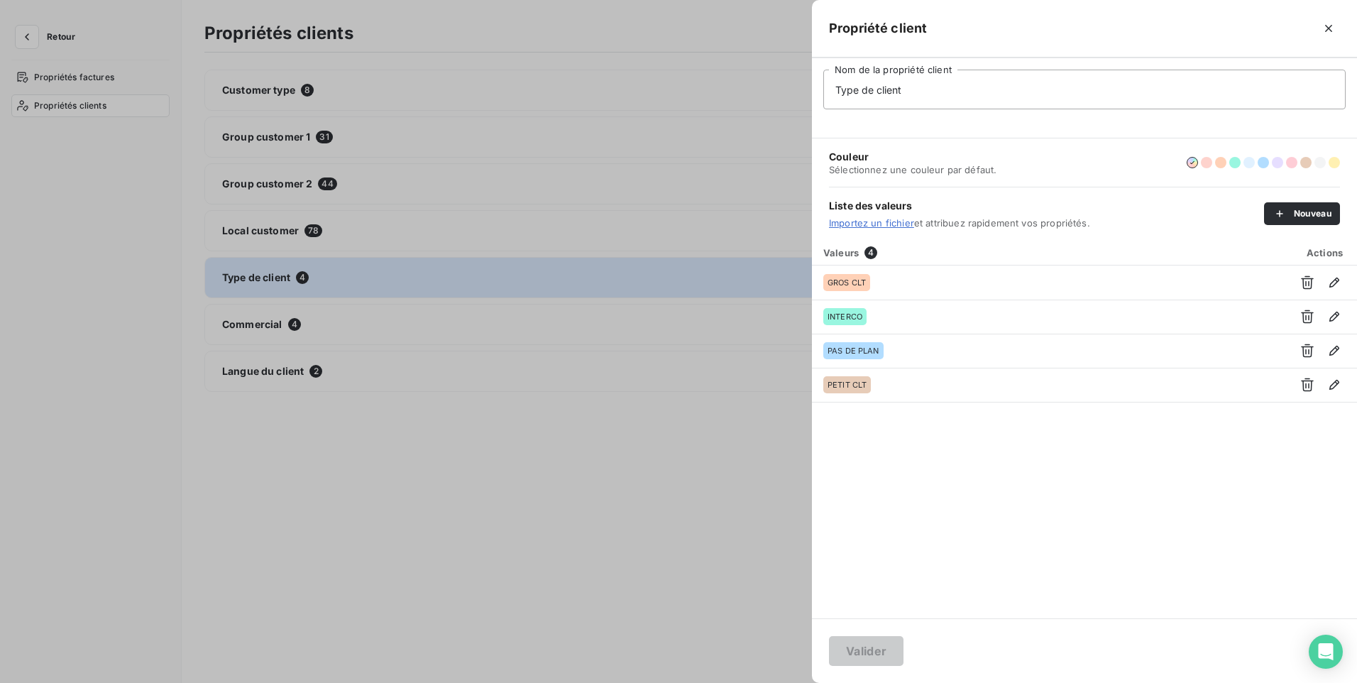
click at [371, 517] on div at bounding box center [678, 341] width 1357 height 683
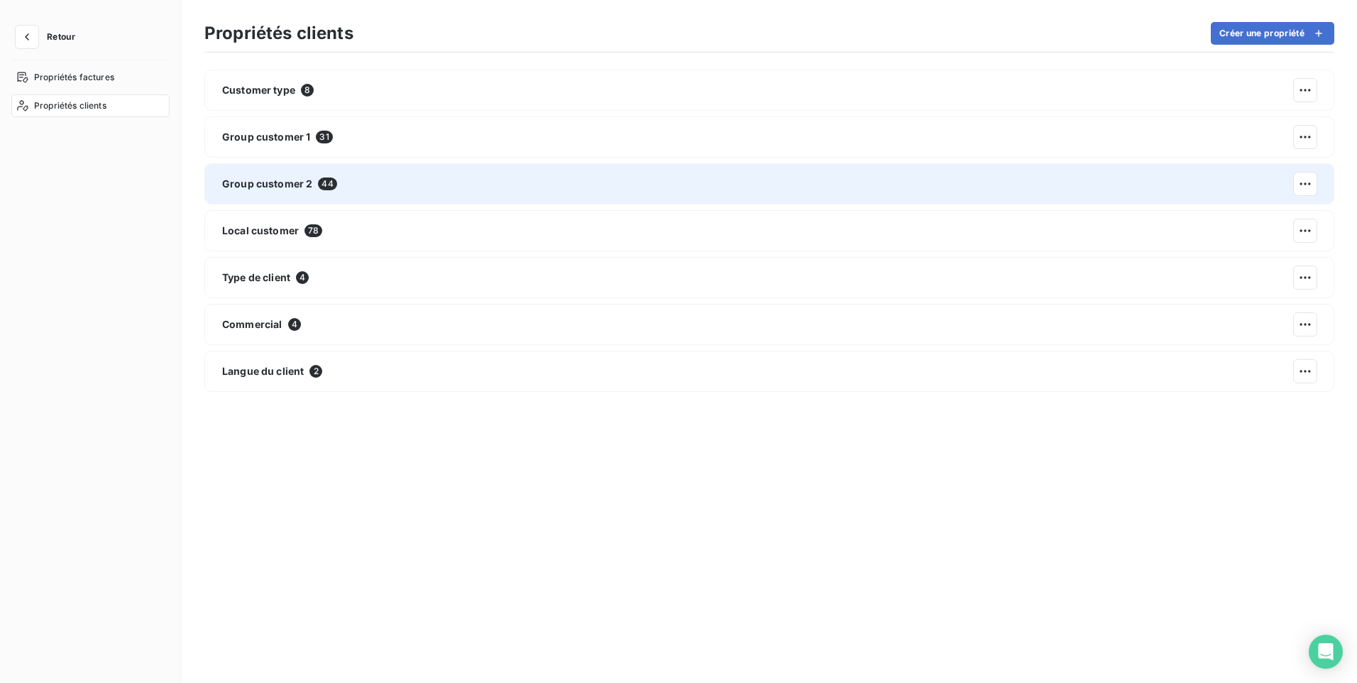
click at [253, 180] on span "Group customer 2" at bounding box center [267, 184] width 90 height 14
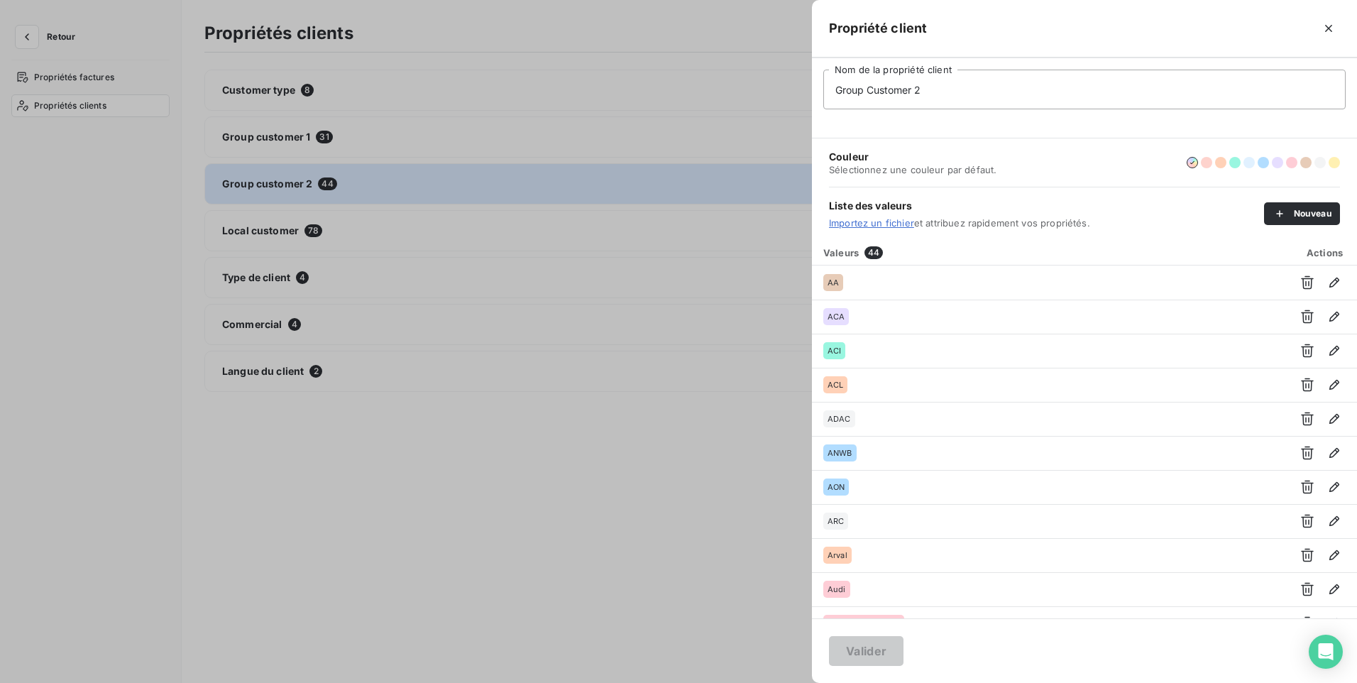
click at [241, 139] on div at bounding box center [678, 341] width 1357 height 683
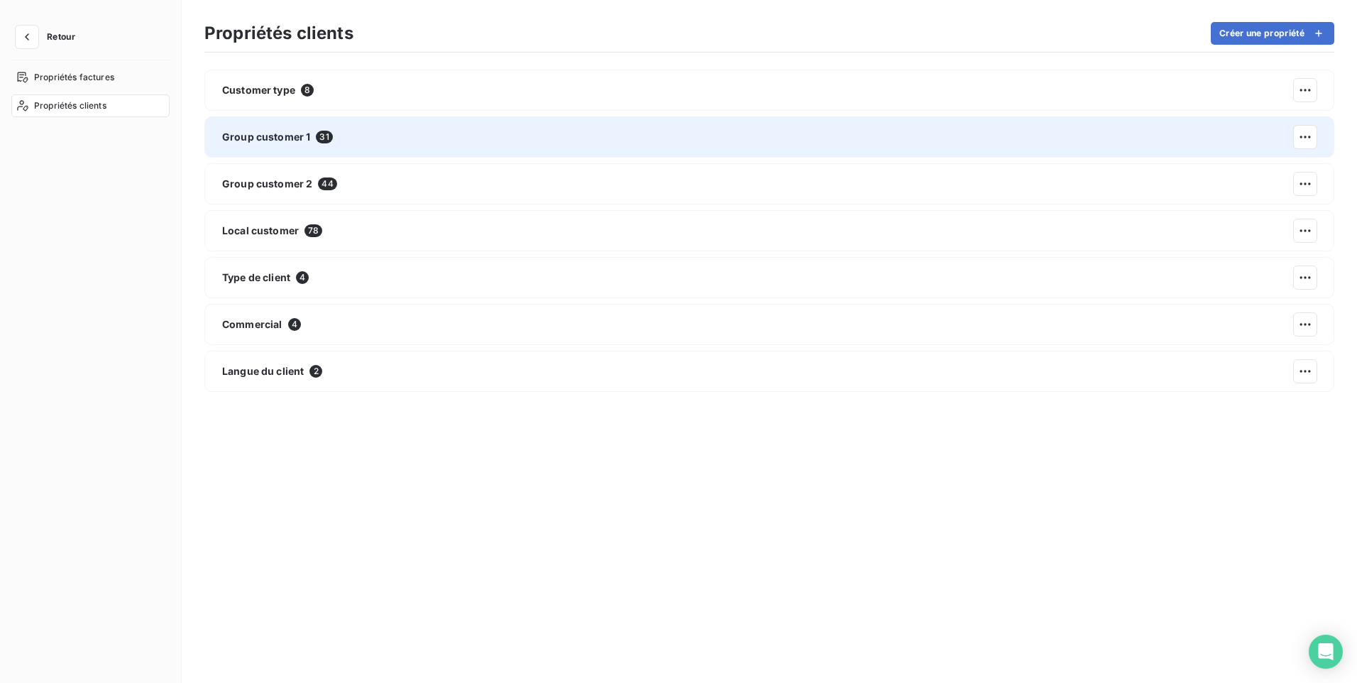
click at [241, 139] on span "Group customer 1" at bounding box center [266, 137] width 88 height 14
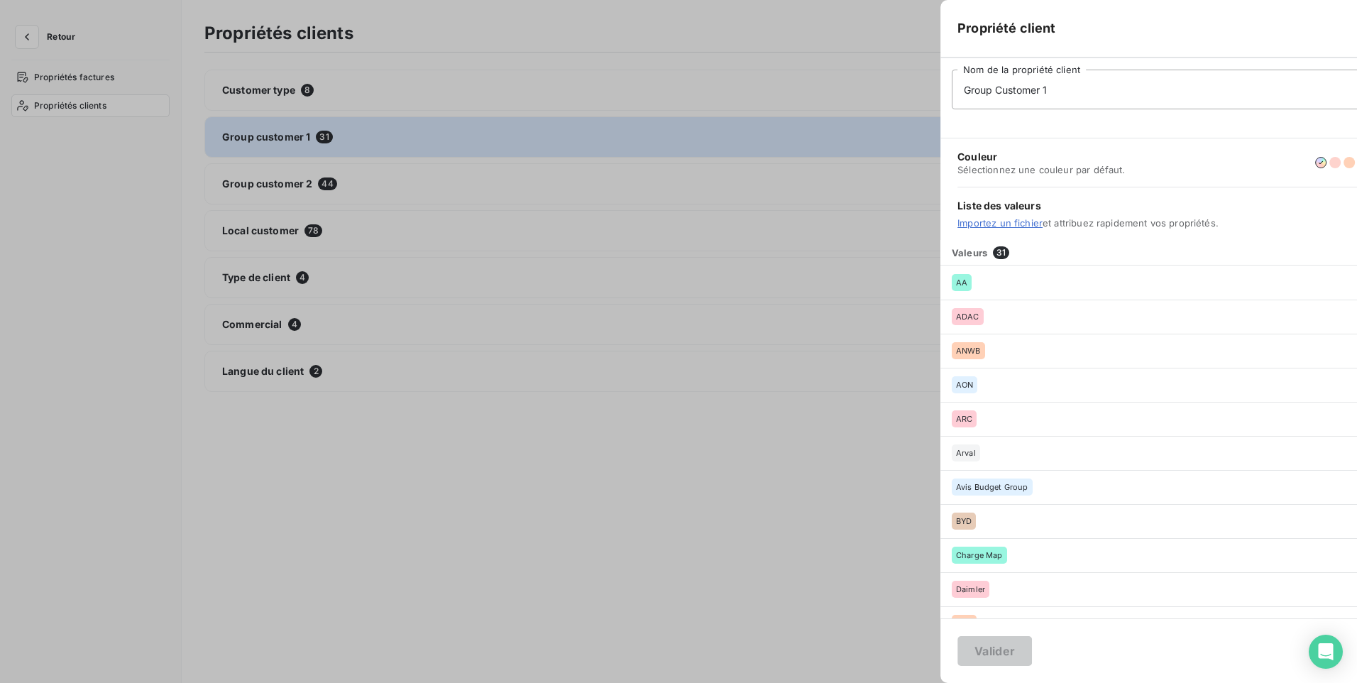
click at [241, 139] on div at bounding box center [678, 341] width 1357 height 683
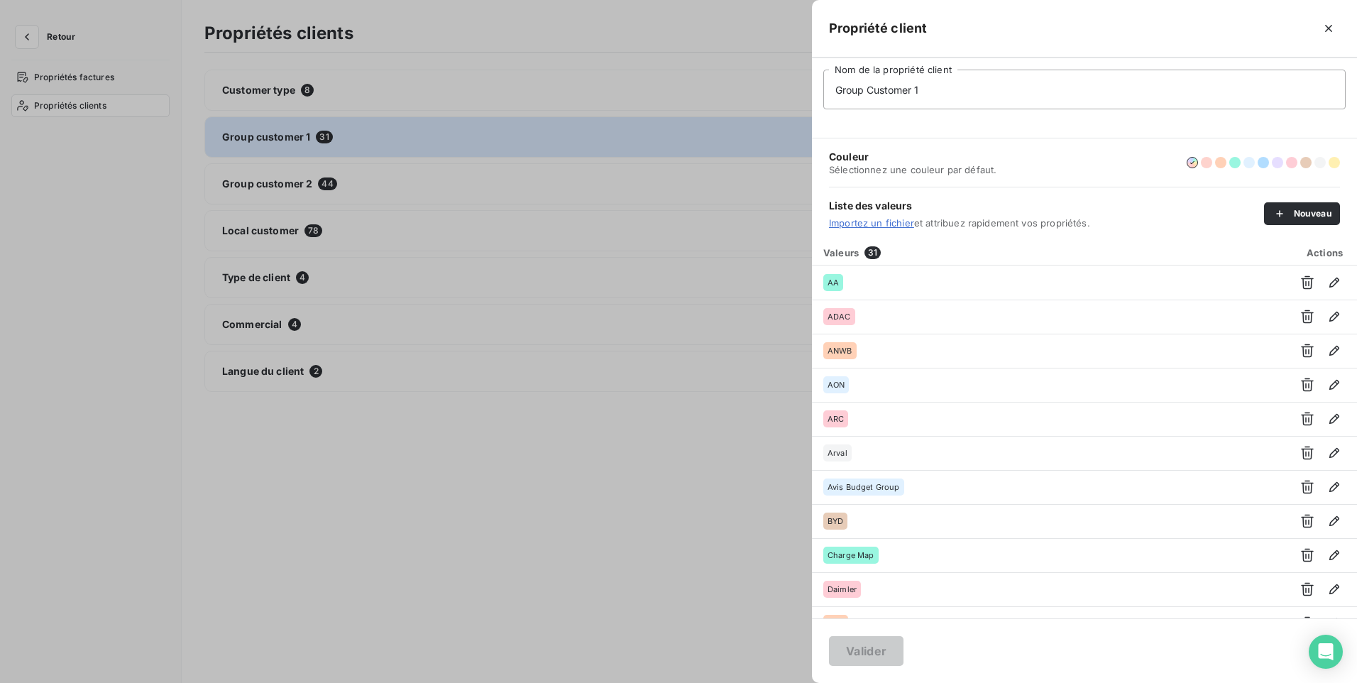
click at [248, 88] on div at bounding box center [678, 341] width 1357 height 683
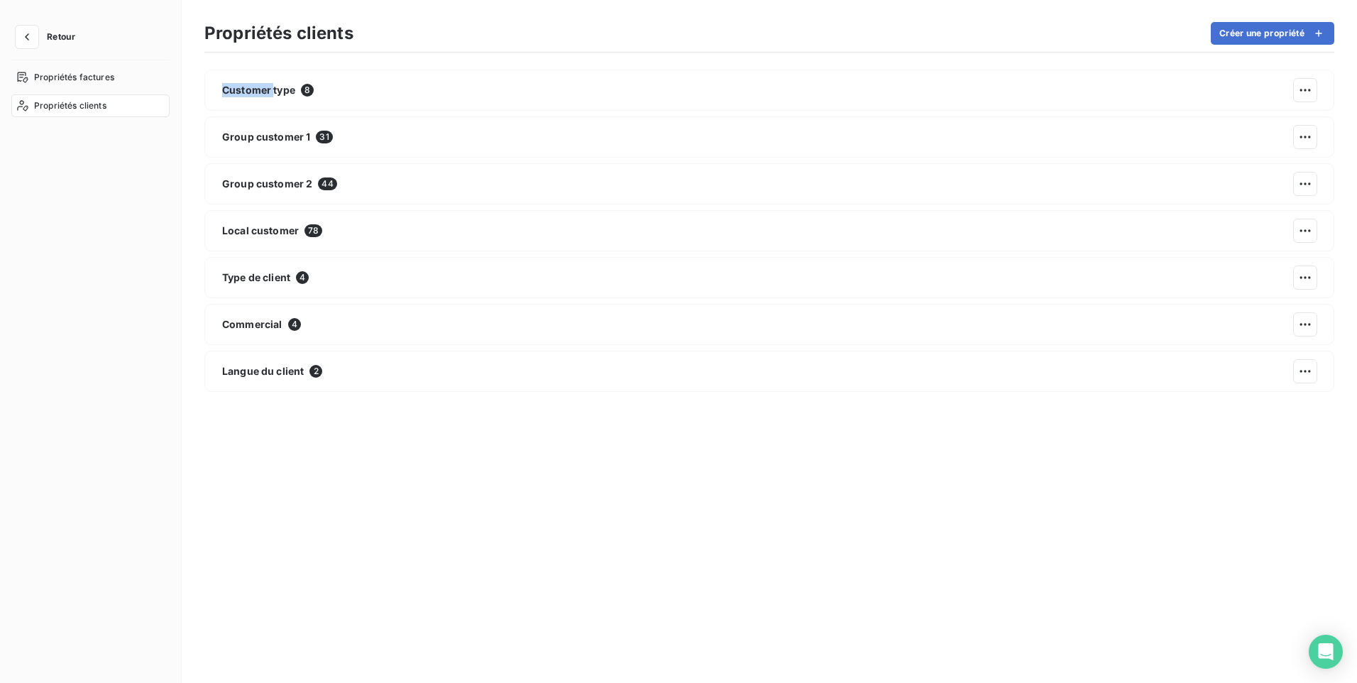
click at [248, 88] on span "Customer type" at bounding box center [258, 90] width 73 height 14
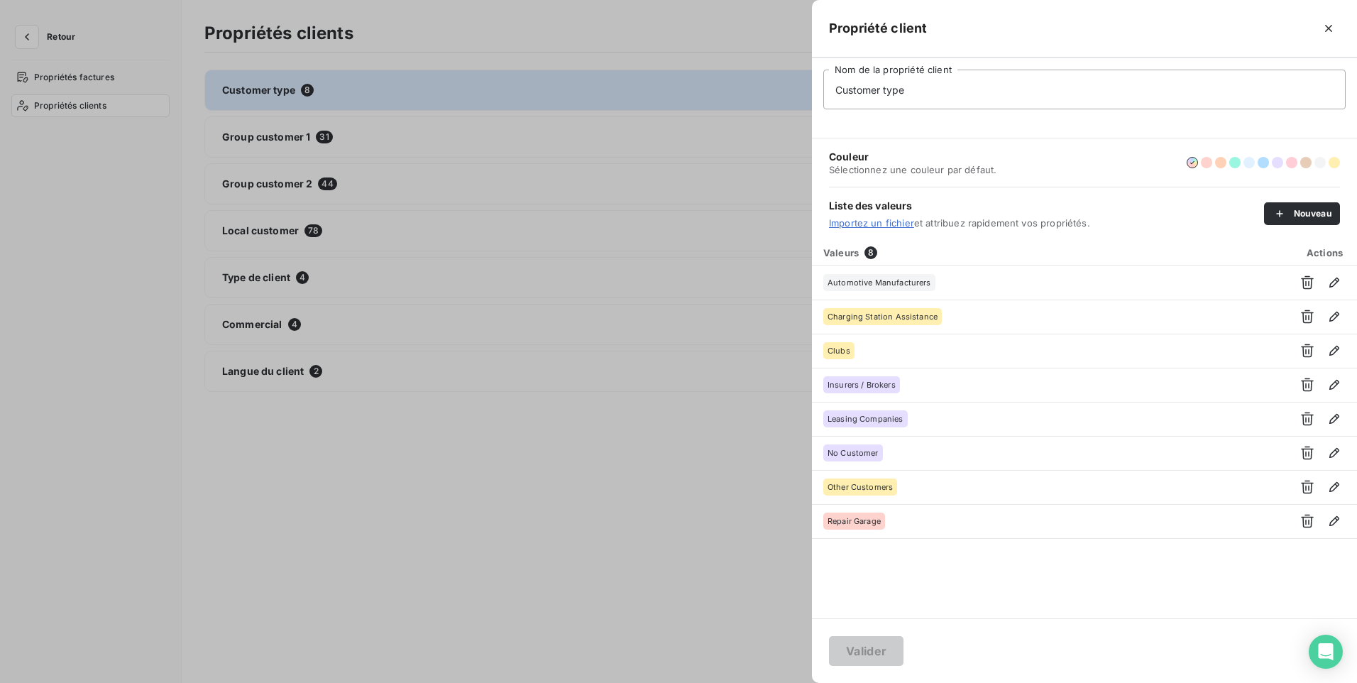
click at [71, 75] on div at bounding box center [678, 341] width 1357 height 683
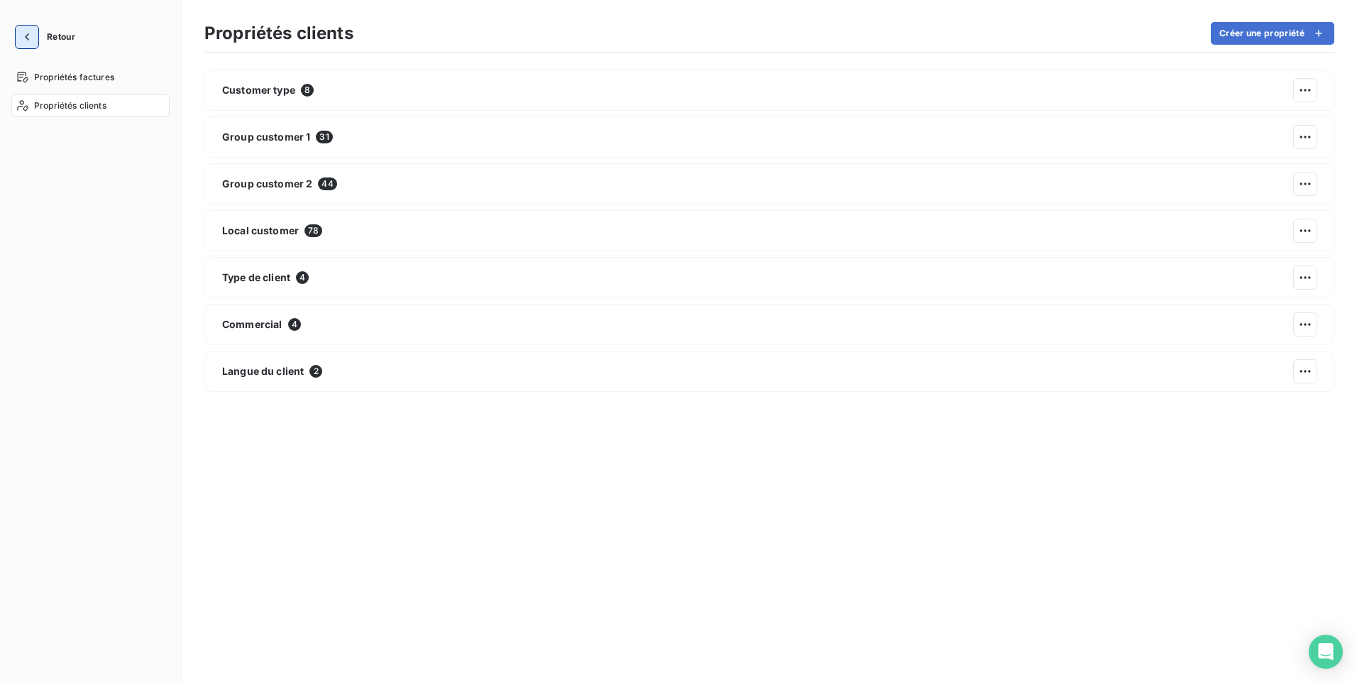
click at [35, 34] on button "button" at bounding box center [27, 37] width 23 height 23
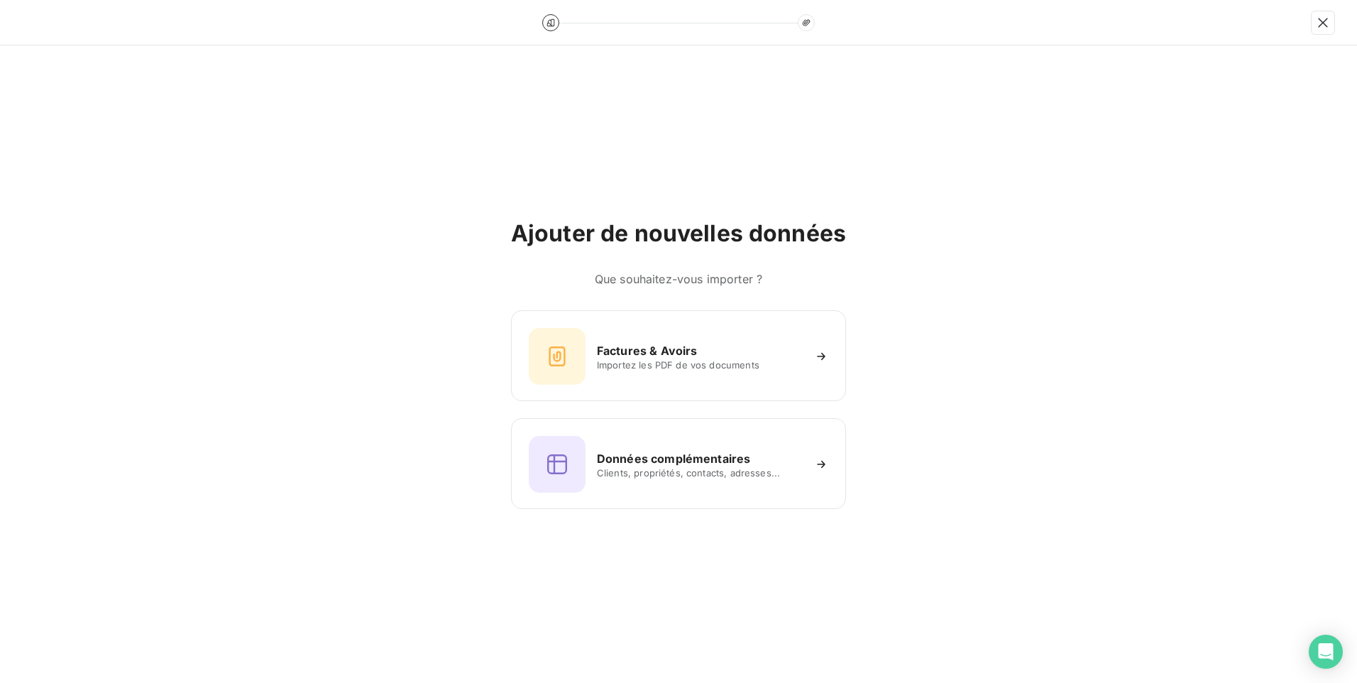
click at [31, 28] on div at bounding box center [678, 22] width 1357 height 45
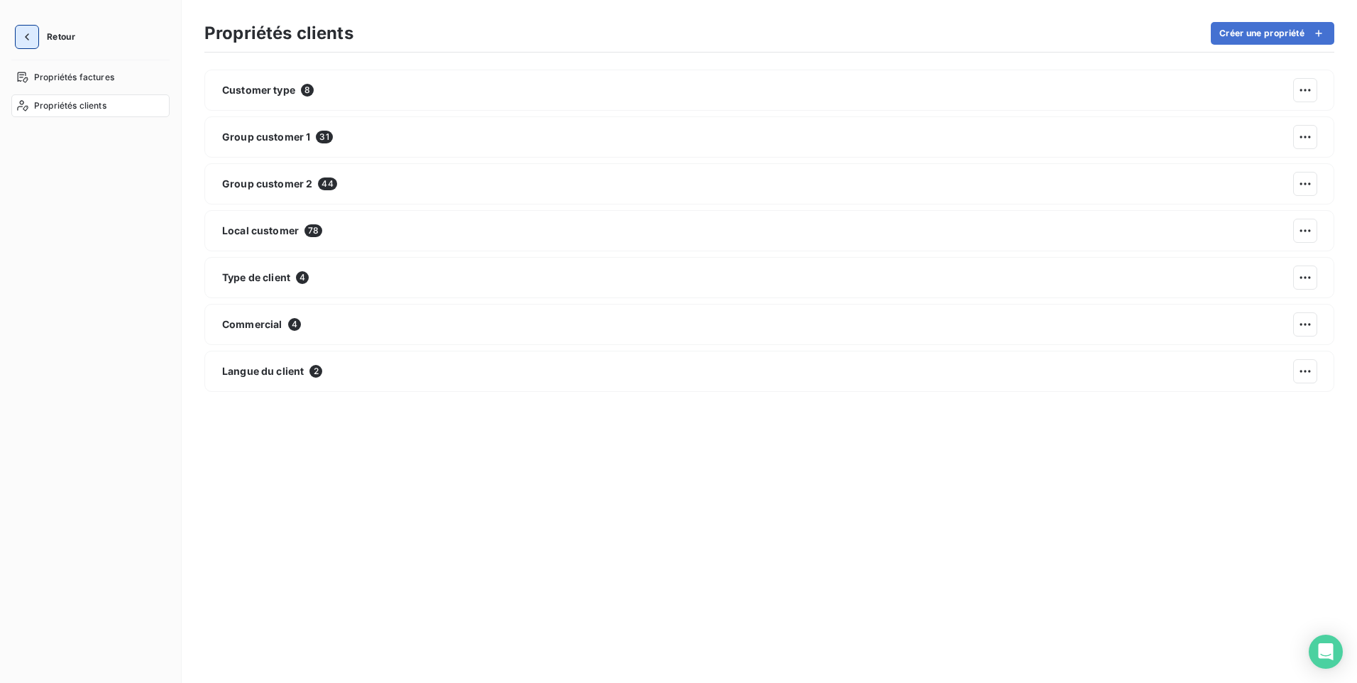
click at [26, 33] on icon "button" at bounding box center [27, 37] width 14 height 14
click at [28, 34] on icon "button" at bounding box center [27, 36] width 4 height 7
click at [50, 36] on span "Retour" at bounding box center [61, 37] width 28 height 9
click at [47, 76] on span "Propriétés factures" at bounding box center [74, 77] width 80 height 13
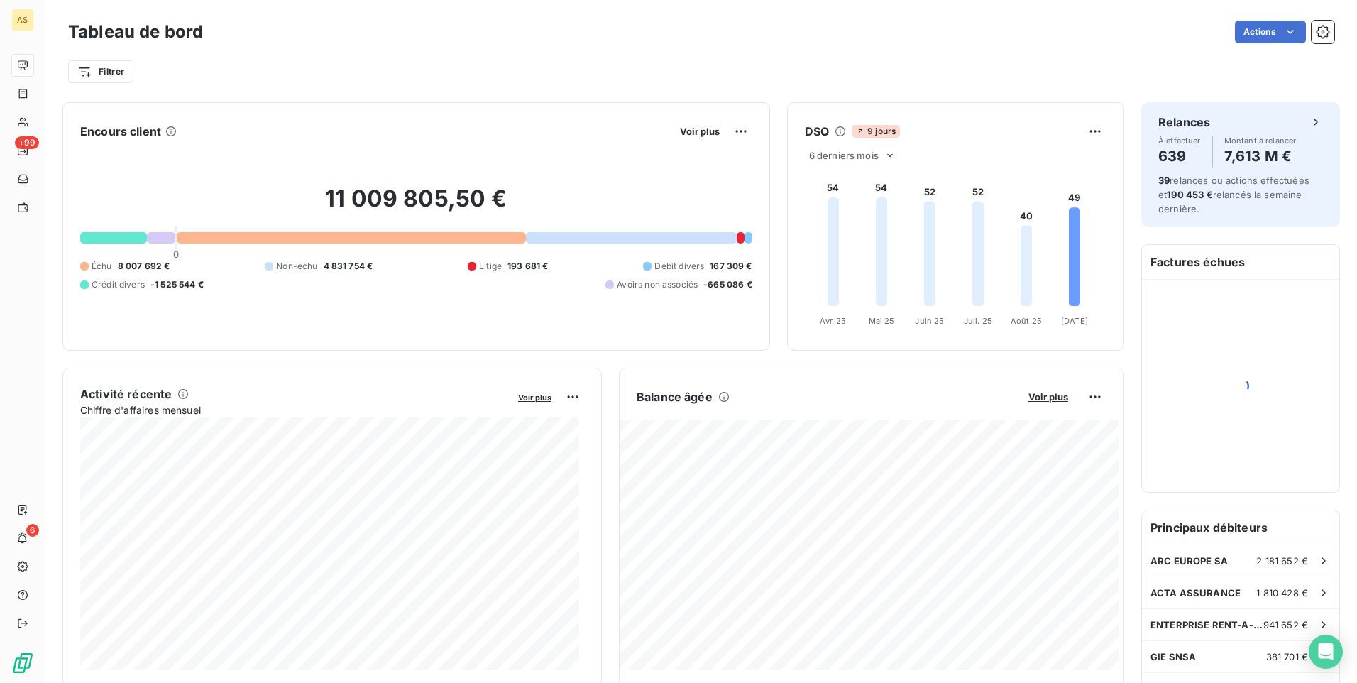
click at [684, 101] on html "AS +99 6 Tableau de bord Actions Filtrer Encours client Voir plus 11 009 805,50…" at bounding box center [678, 341] width 1357 height 683
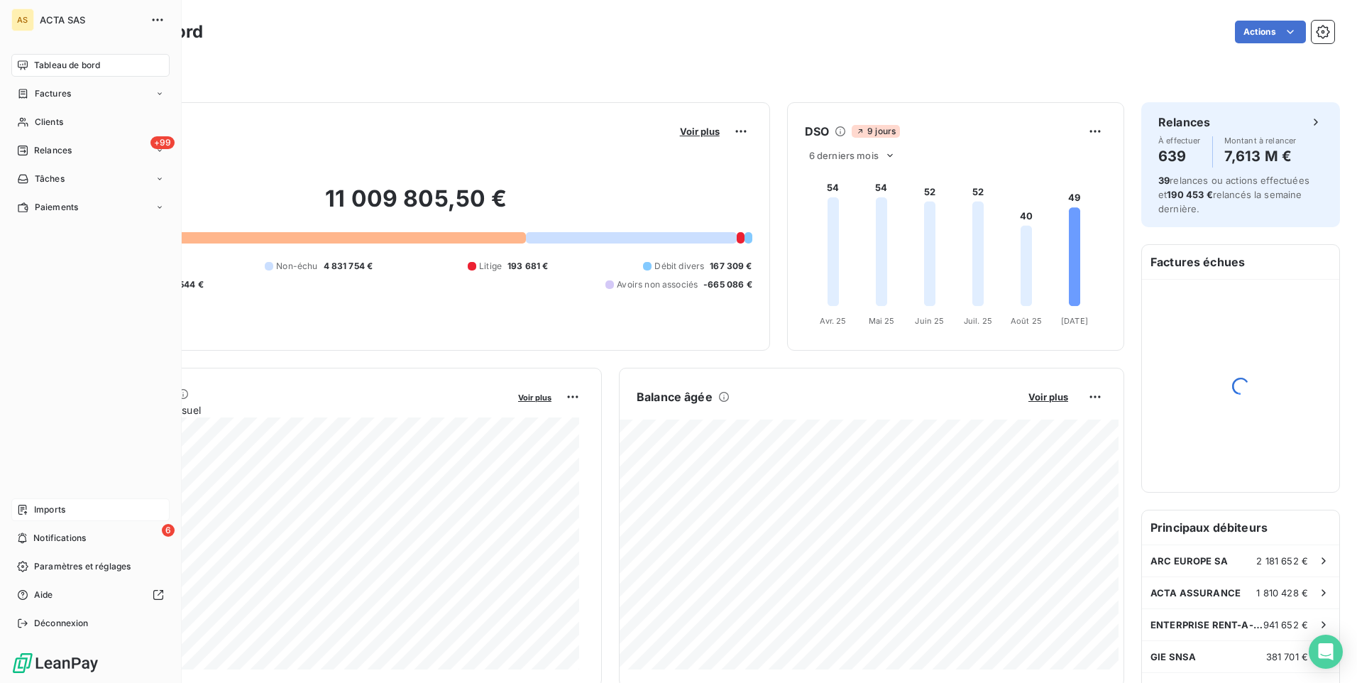
click at [52, 512] on span "Imports" at bounding box center [49, 509] width 31 height 13
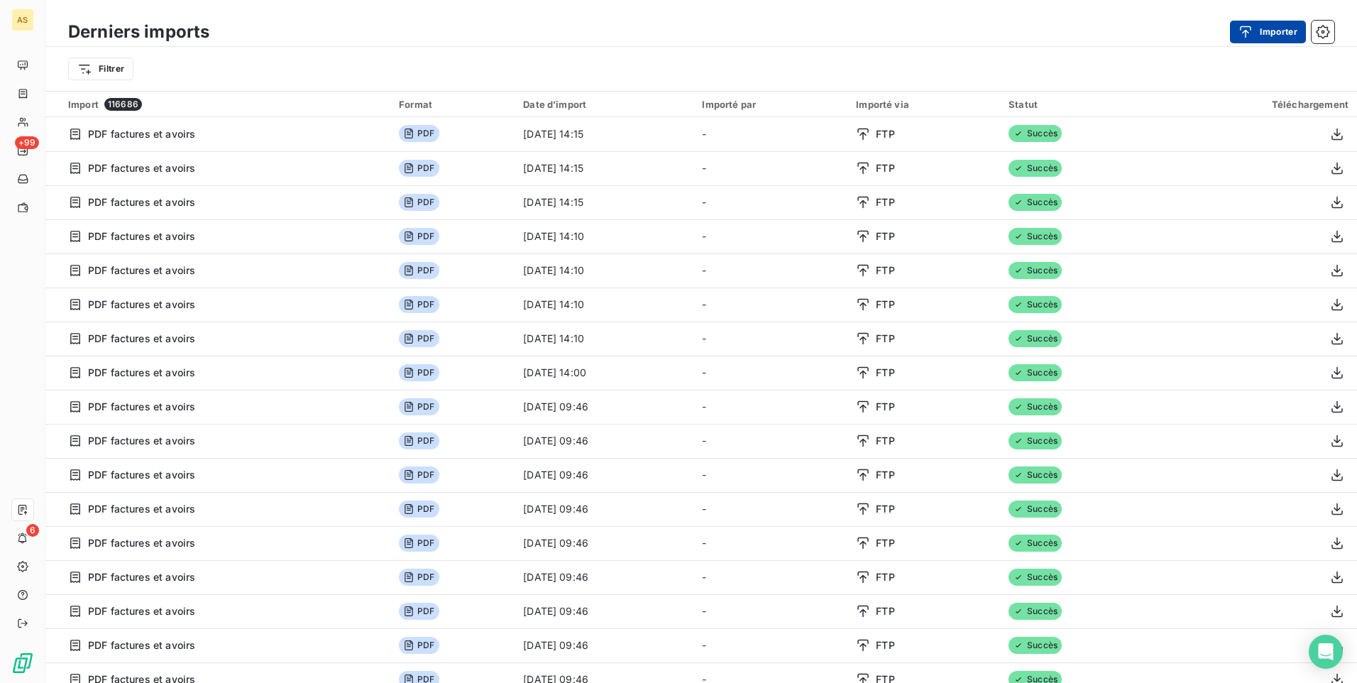
click at [1256, 33] on div "button" at bounding box center [1249, 32] width 21 height 14
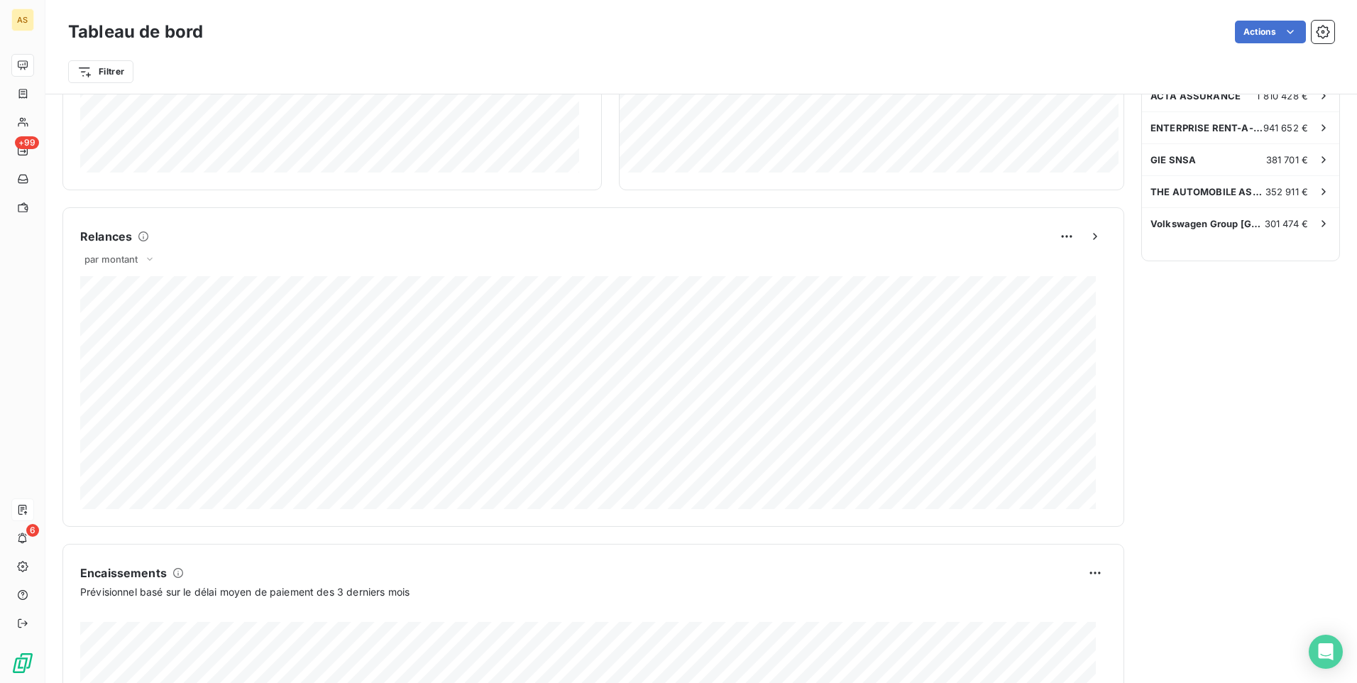
scroll to position [701, 0]
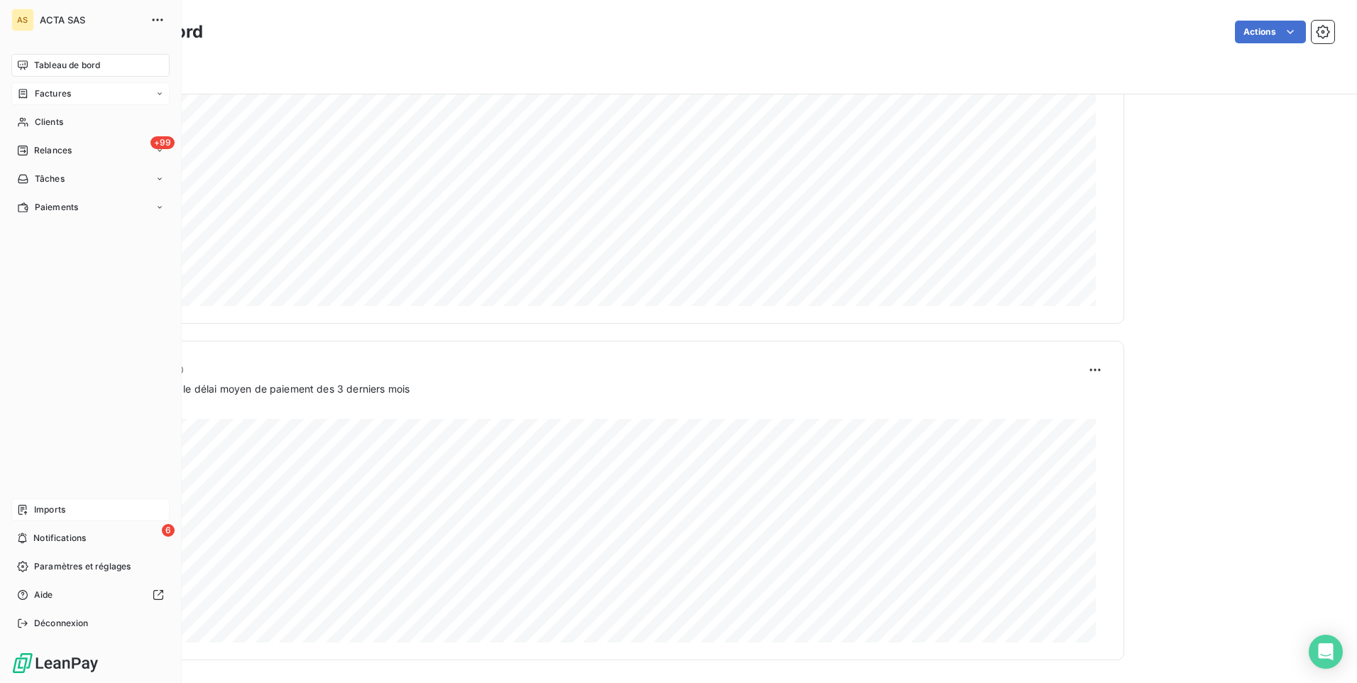
click at [62, 92] on span "Factures" at bounding box center [53, 93] width 36 height 13
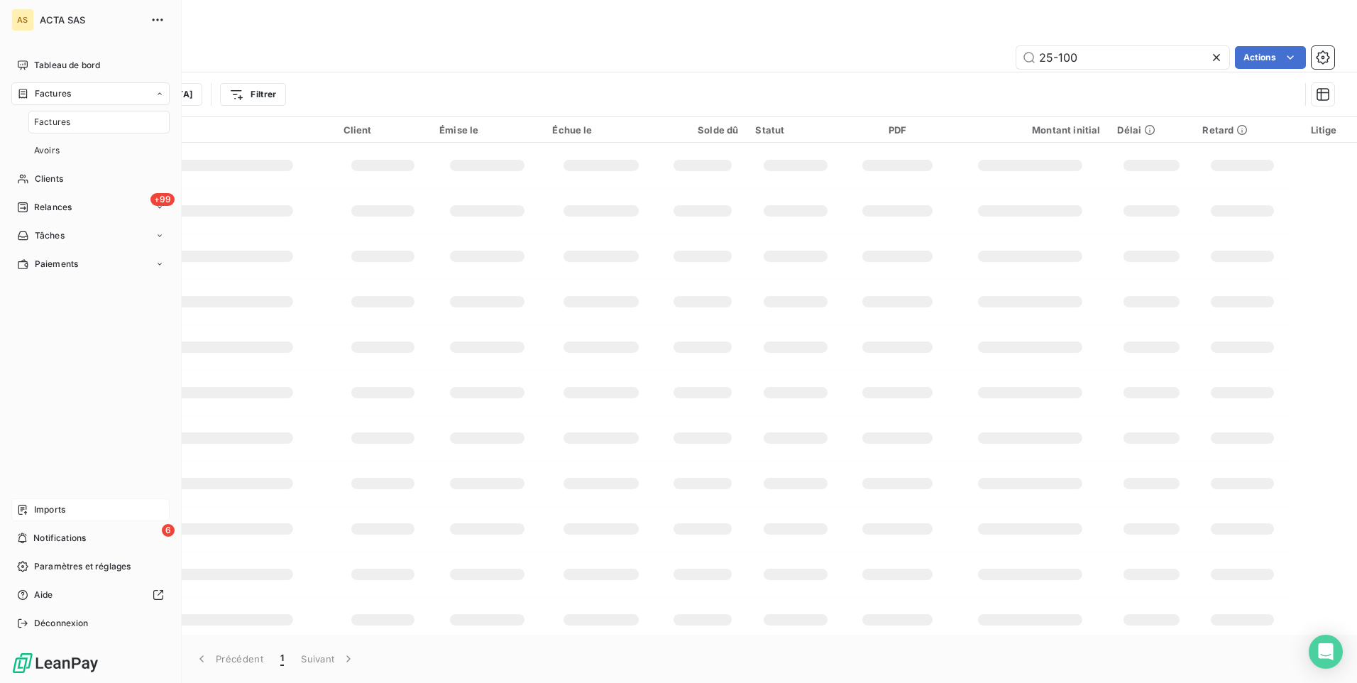
click at [50, 126] on span "Factures" at bounding box center [52, 122] width 36 height 13
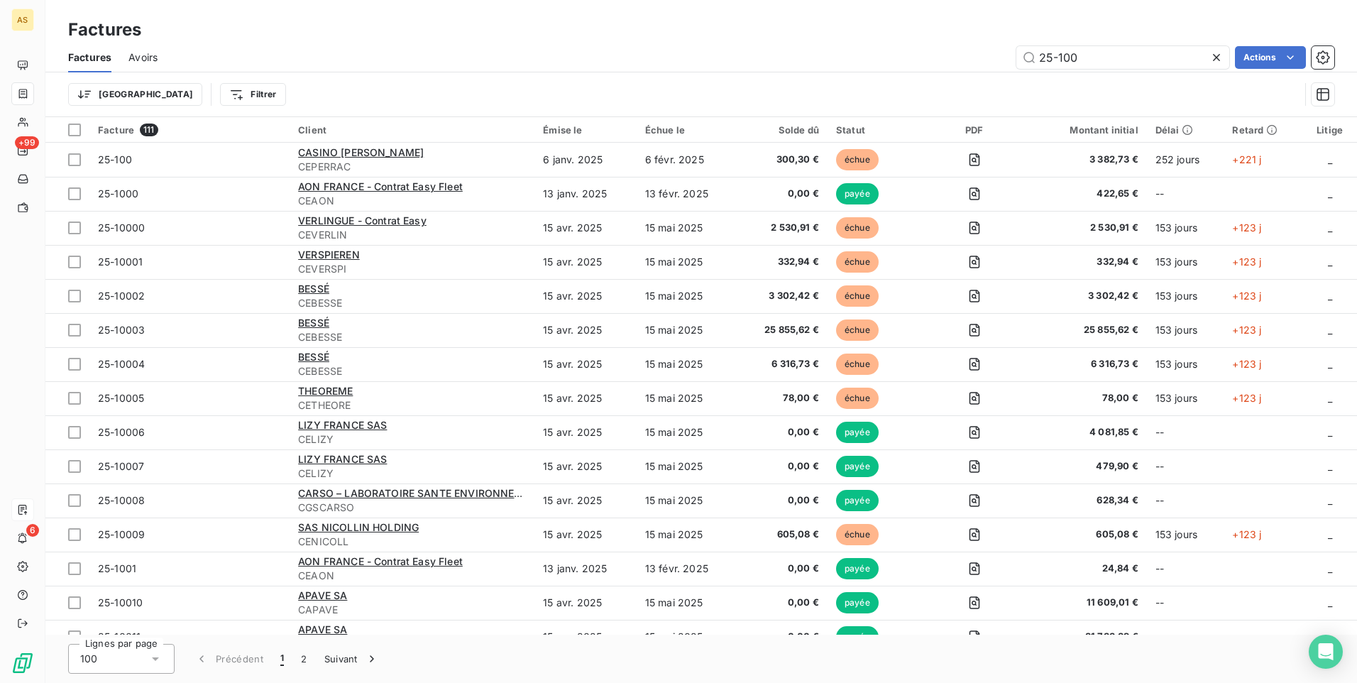
click at [1215, 60] on icon at bounding box center [1217, 57] width 14 height 14
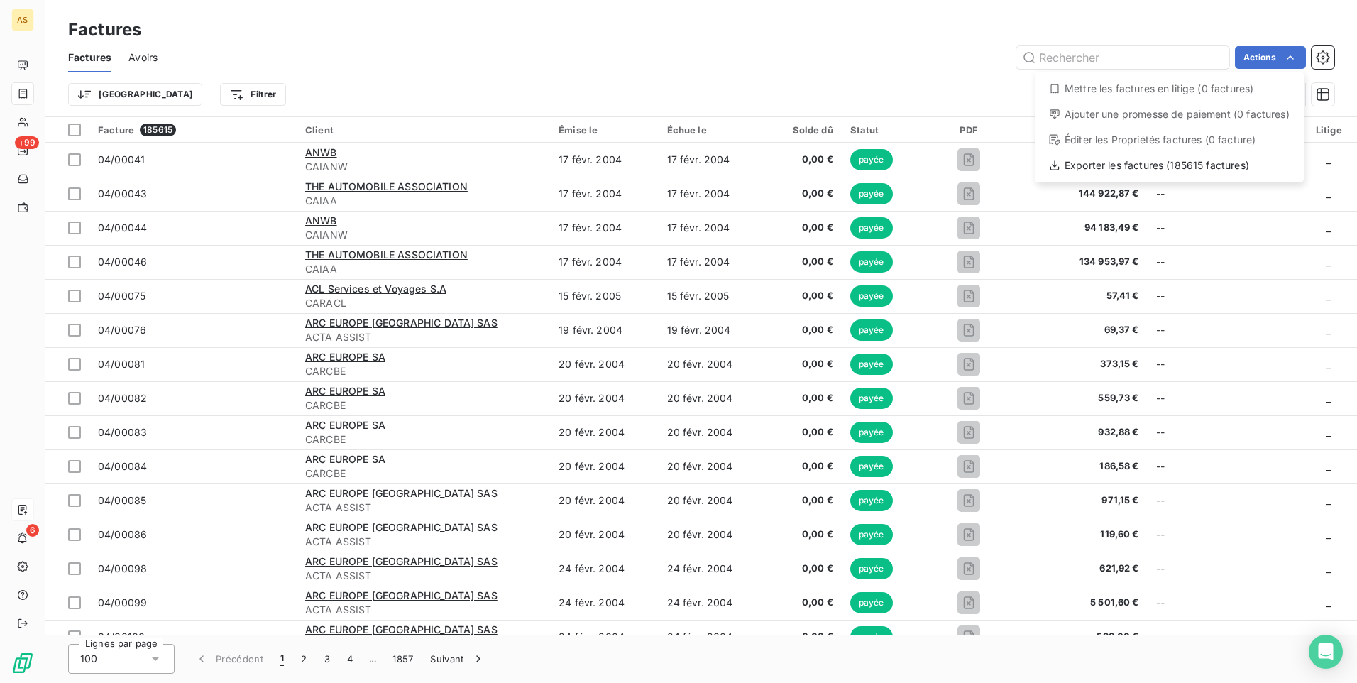
click at [1322, 57] on html "AS +99 6 Factures Factures Avoirs Actions Mettre les factures en litige (0 fact…" at bounding box center [678, 341] width 1357 height 683
click at [1322, 57] on icon "button" at bounding box center [1324, 57] width 4 height 4
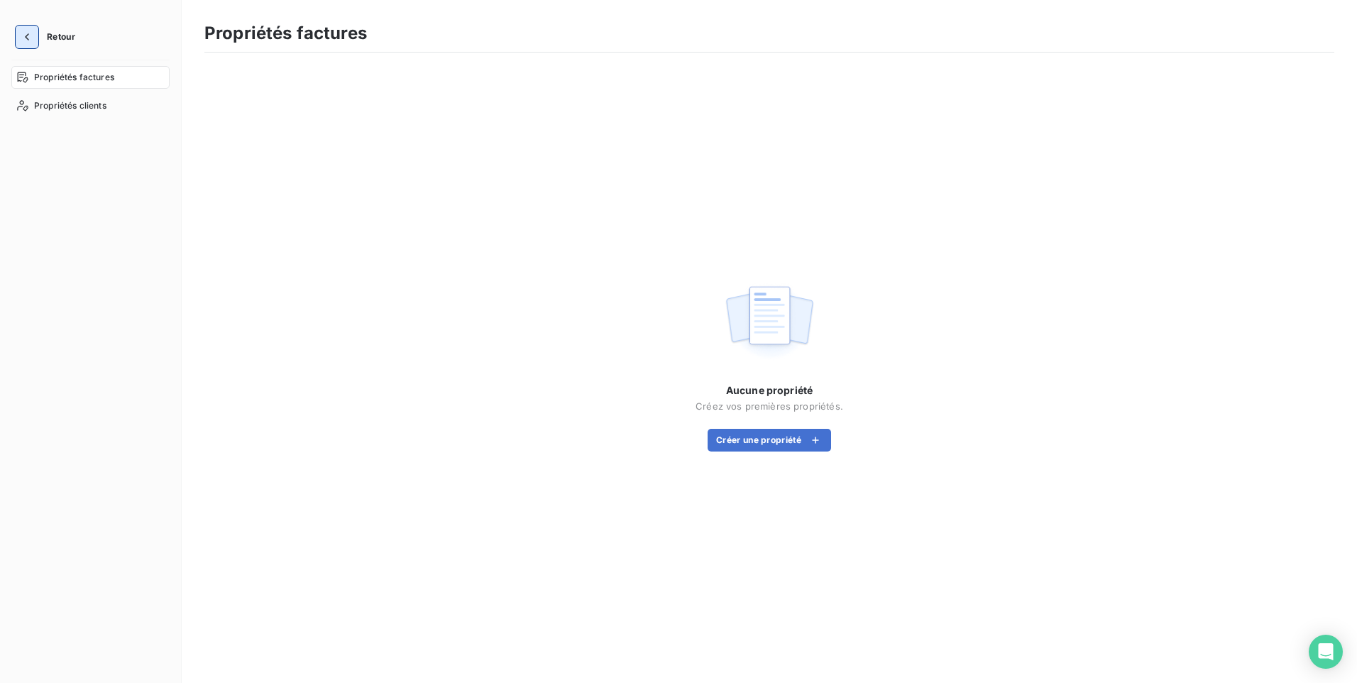
click at [26, 35] on icon "button" at bounding box center [27, 37] width 14 height 14
